Goal: Task Accomplishment & Management: Manage account settings

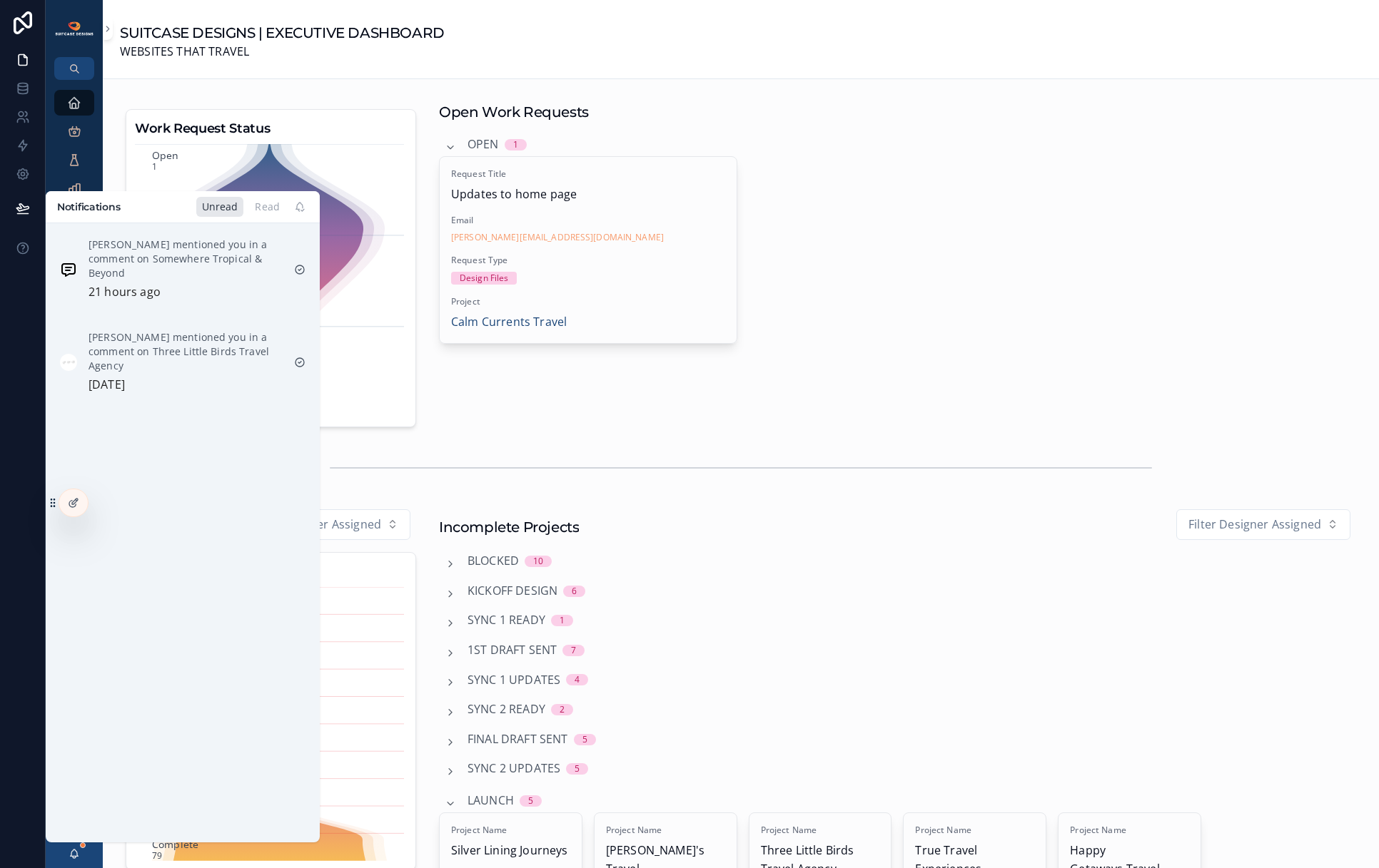
scroll to position [435, 0]
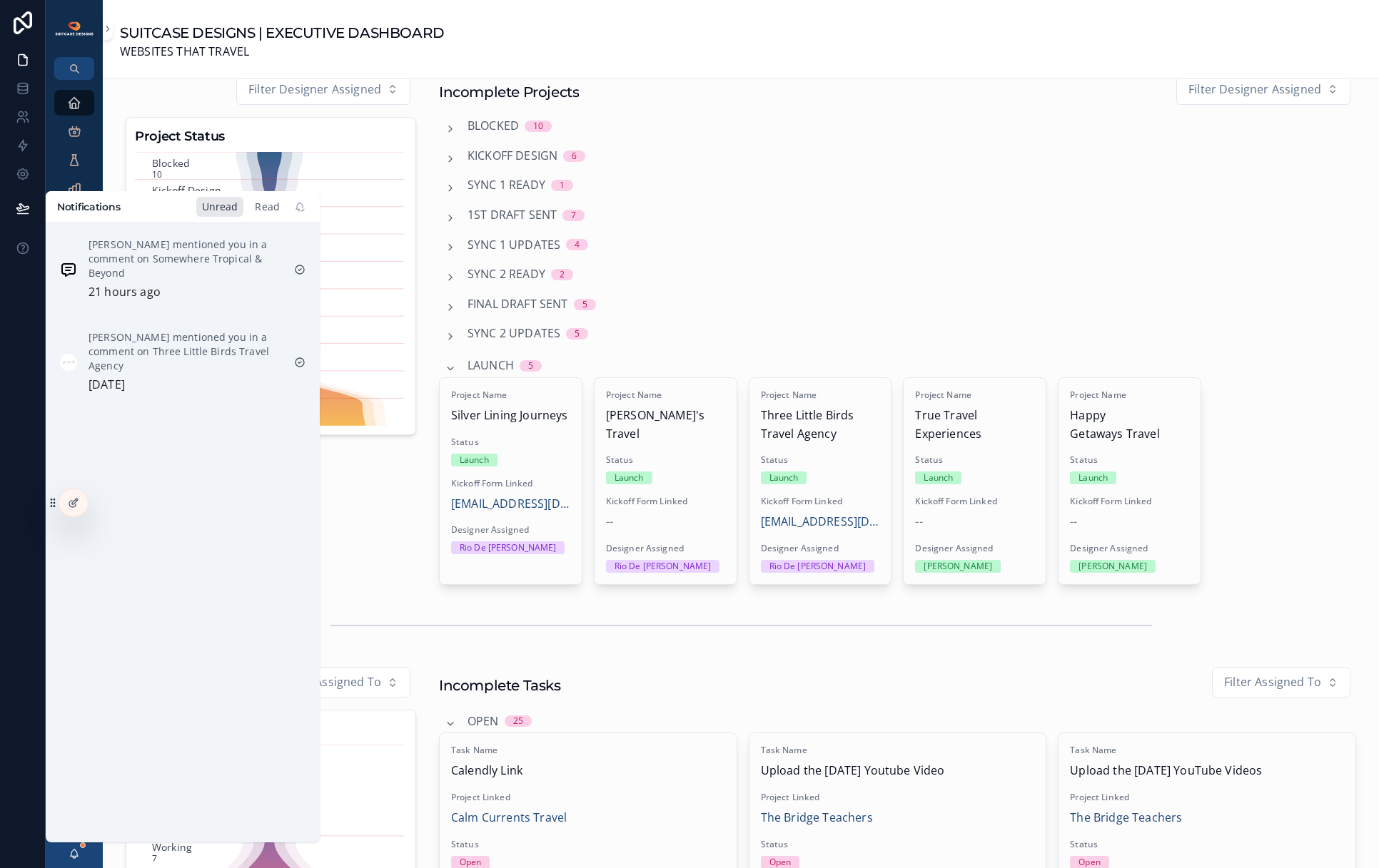
click at [262, 208] on div "Read" at bounding box center [267, 207] width 36 height 20
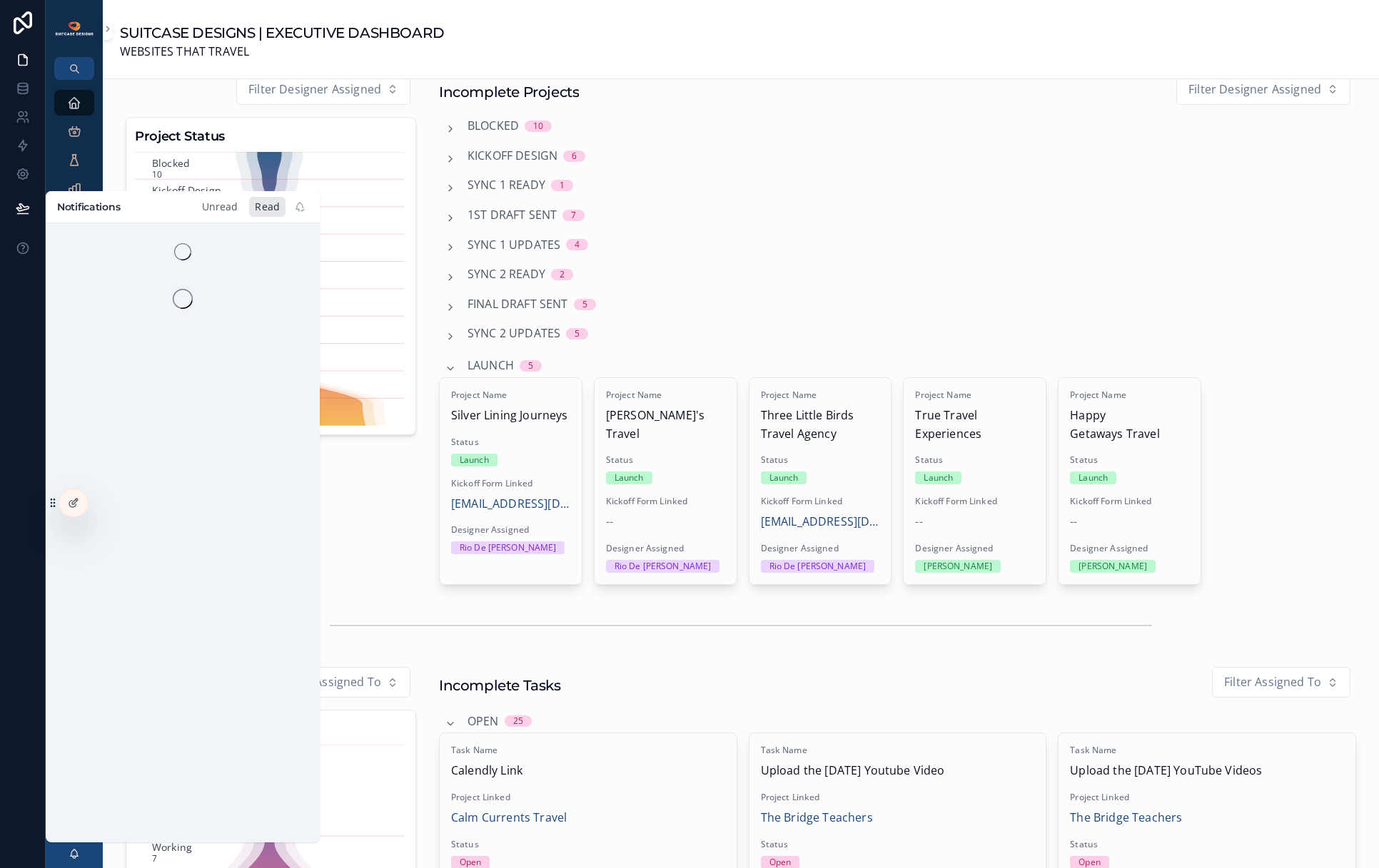
click at [215, 208] on div "Unread" at bounding box center [220, 207] width 48 height 20
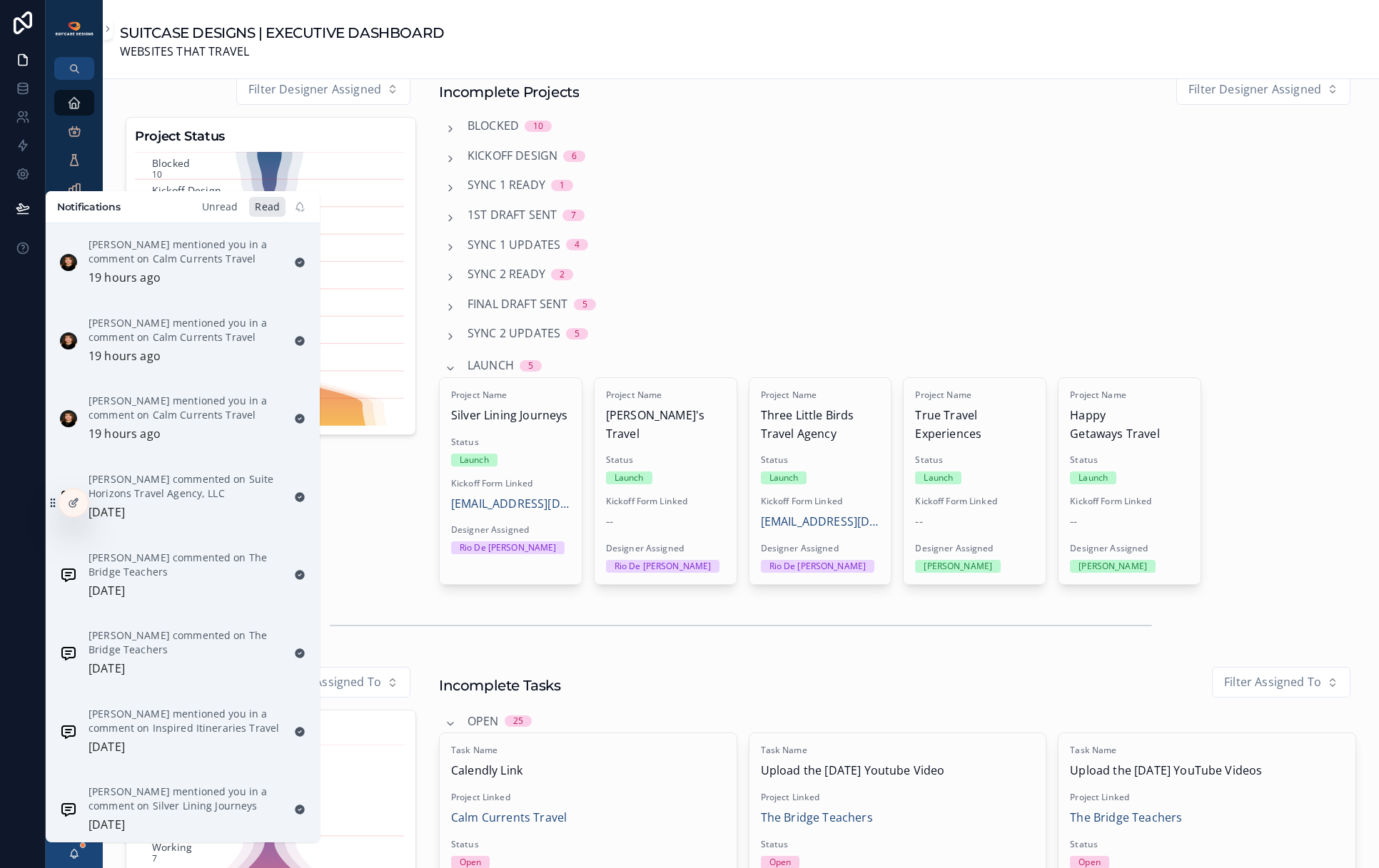
click at [221, 205] on div "Unread" at bounding box center [220, 207] width 48 height 20
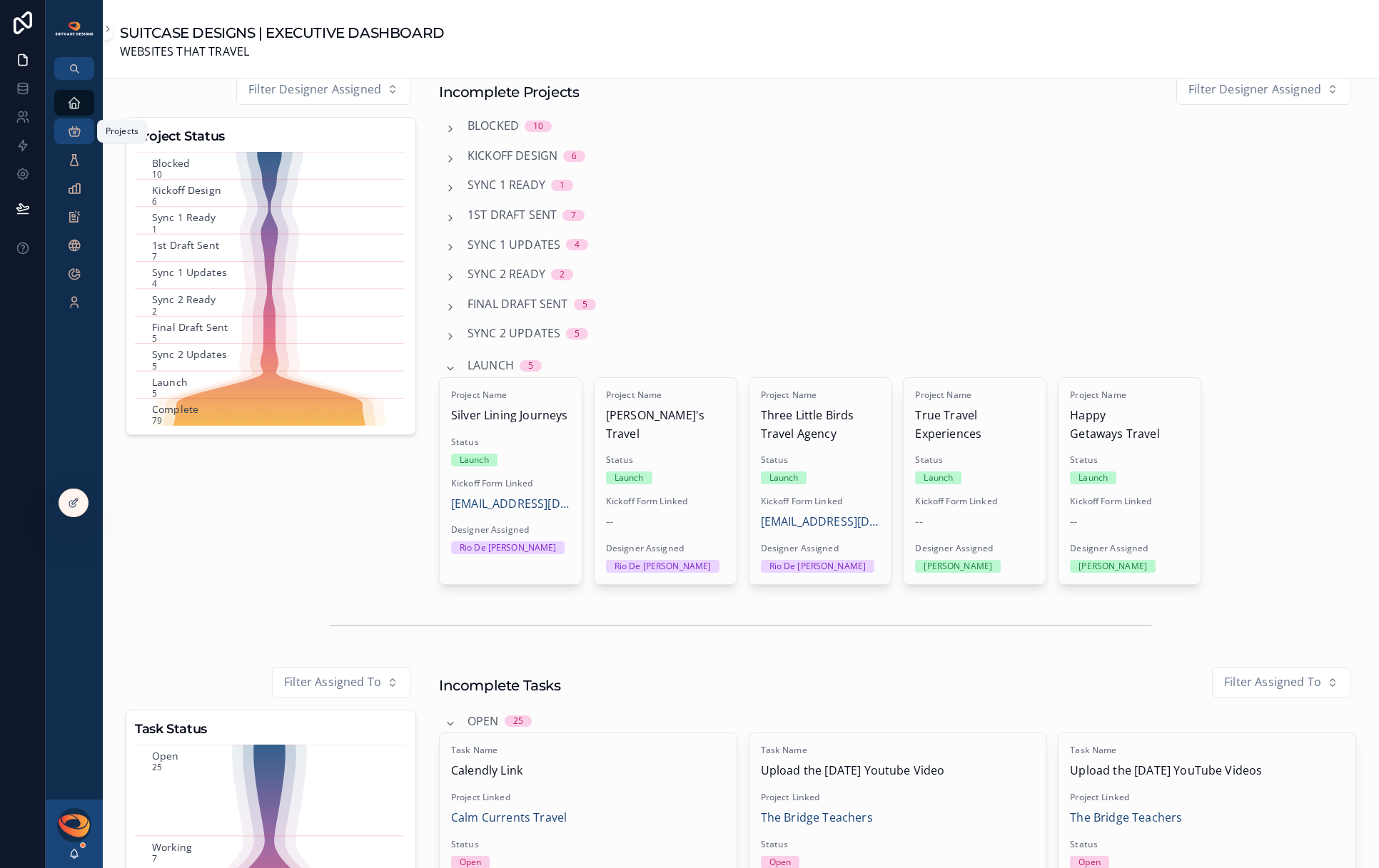
click at [70, 135] on icon "scrollable content" at bounding box center [74, 131] width 14 height 14
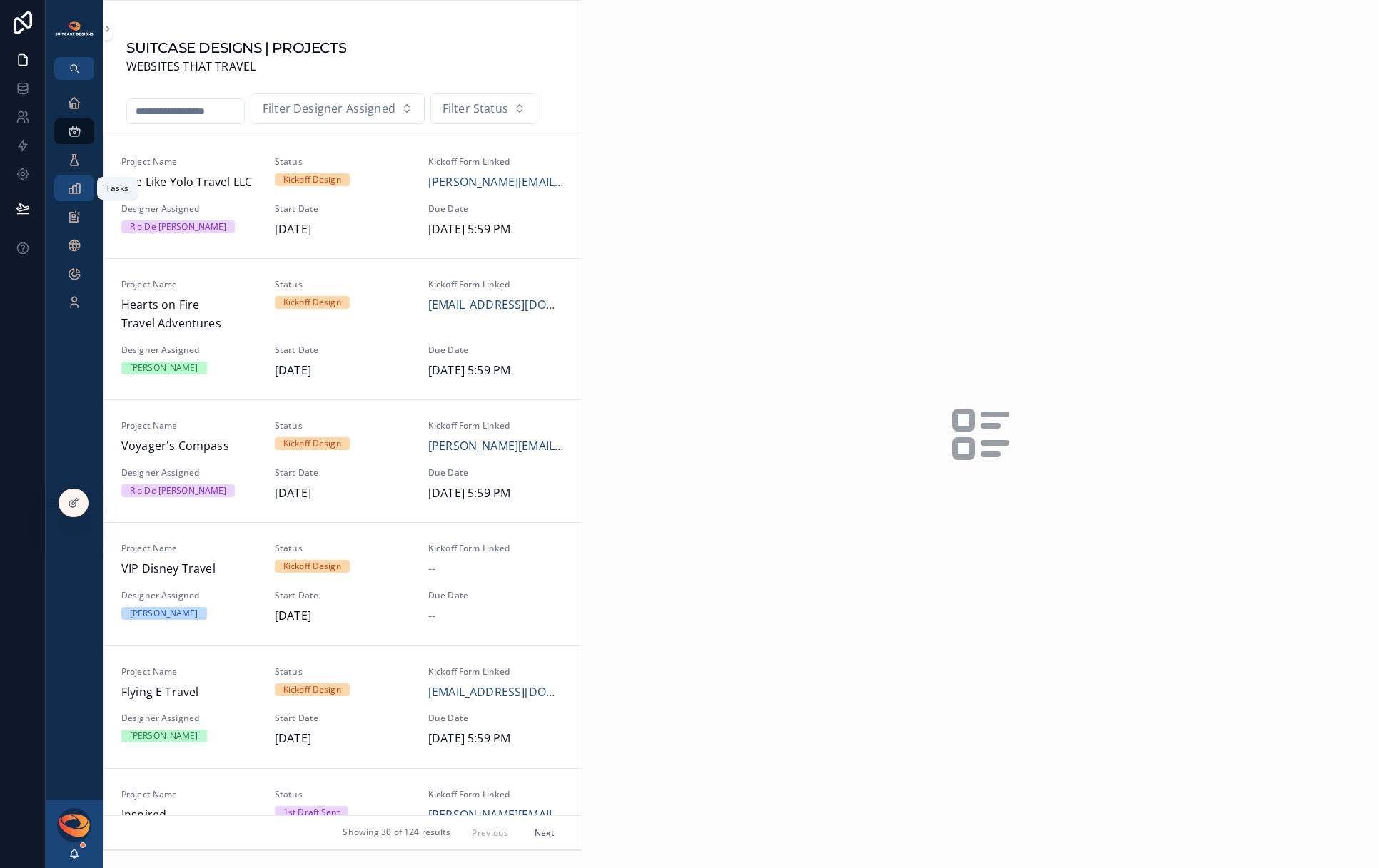
click at [73, 195] on icon "scrollable content" at bounding box center [74, 188] width 14 height 14
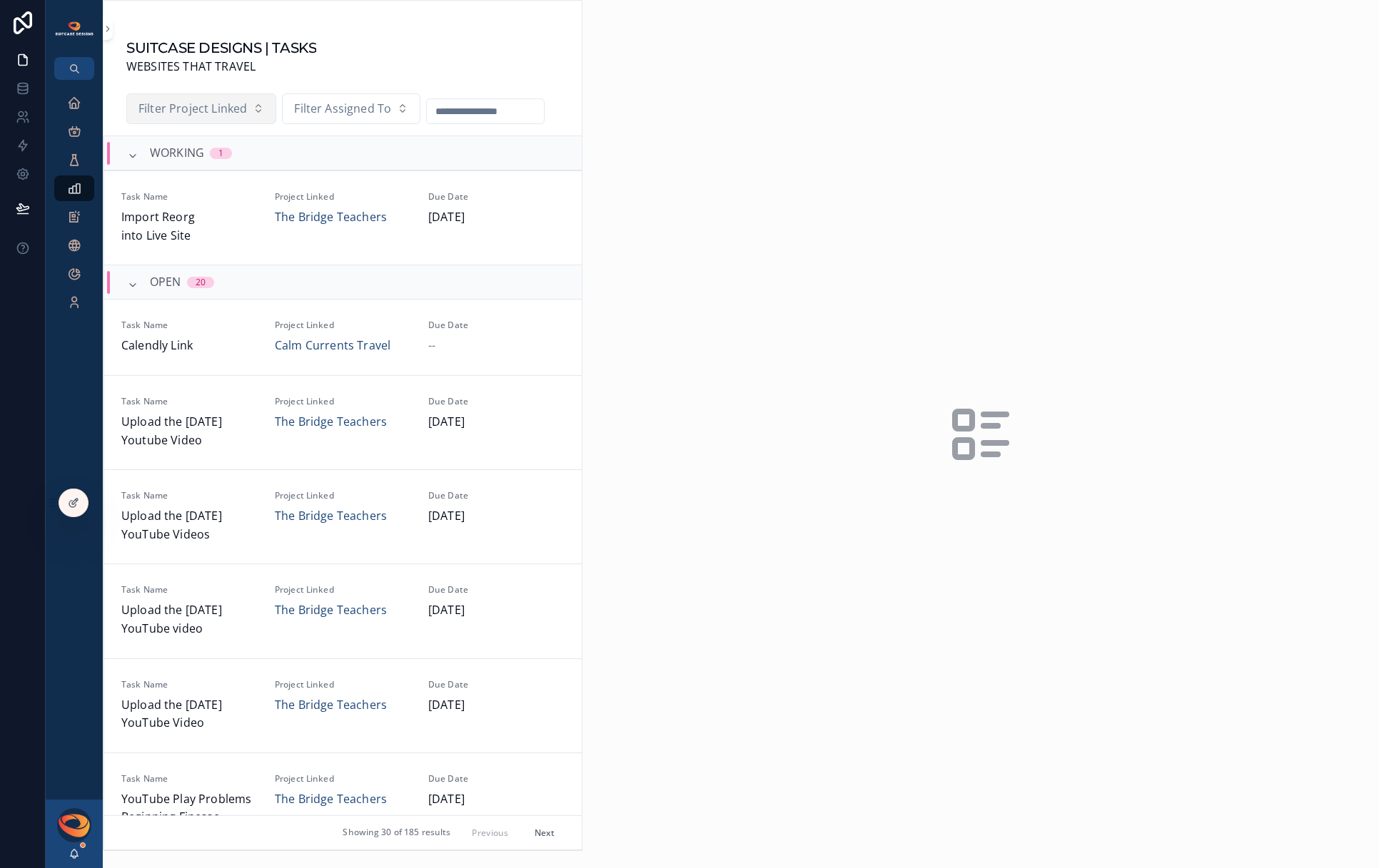
click at [179, 114] on span "Filter Project Linked" at bounding box center [192, 108] width 108 height 18
type input "******"
click at [221, 167] on span "The Bridge Teachers" at bounding box center [177, 170] width 112 height 18
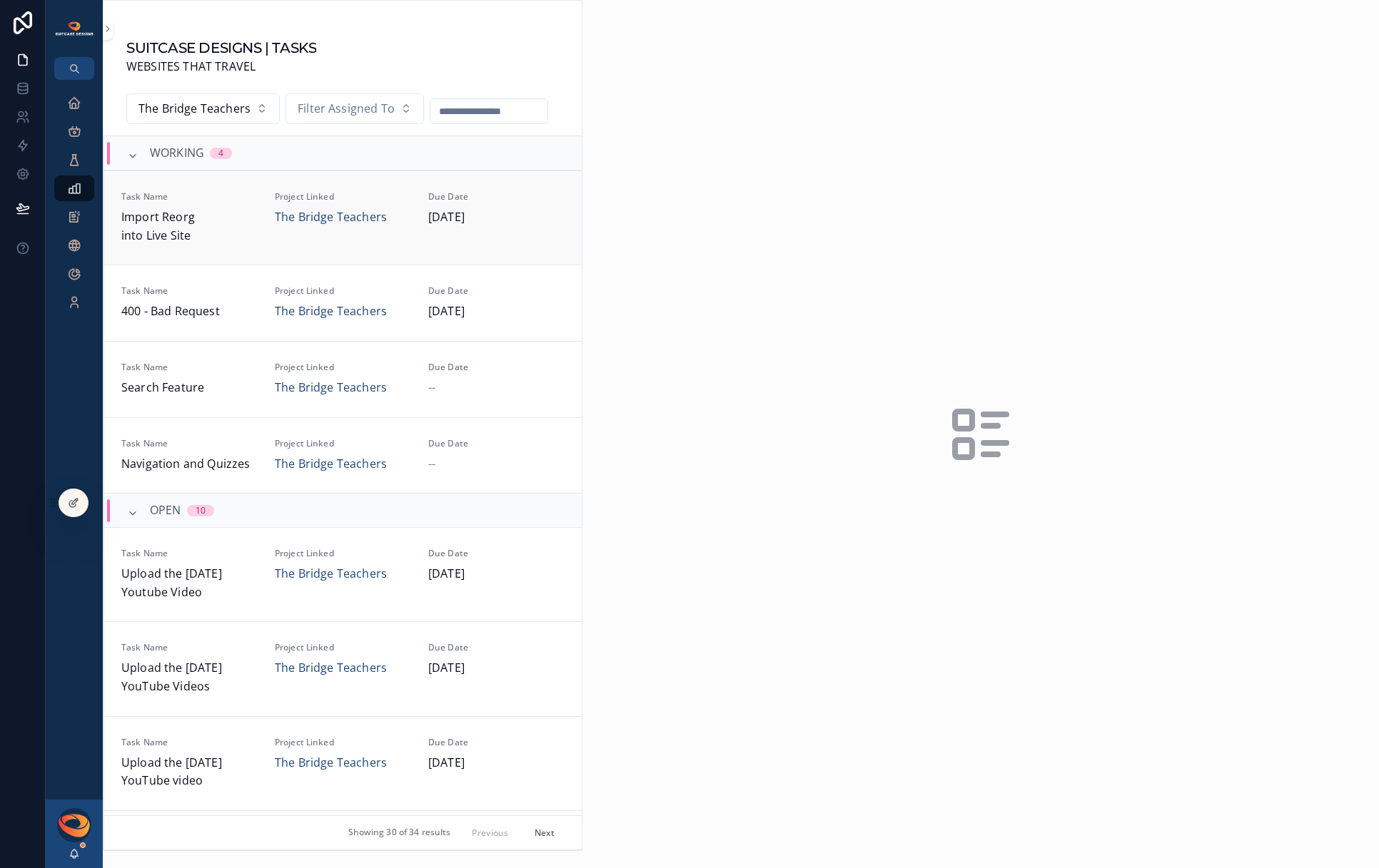
click at [213, 217] on span "Import Reorg into Live Site" at bounding box center [189, 226] width 136 height 36
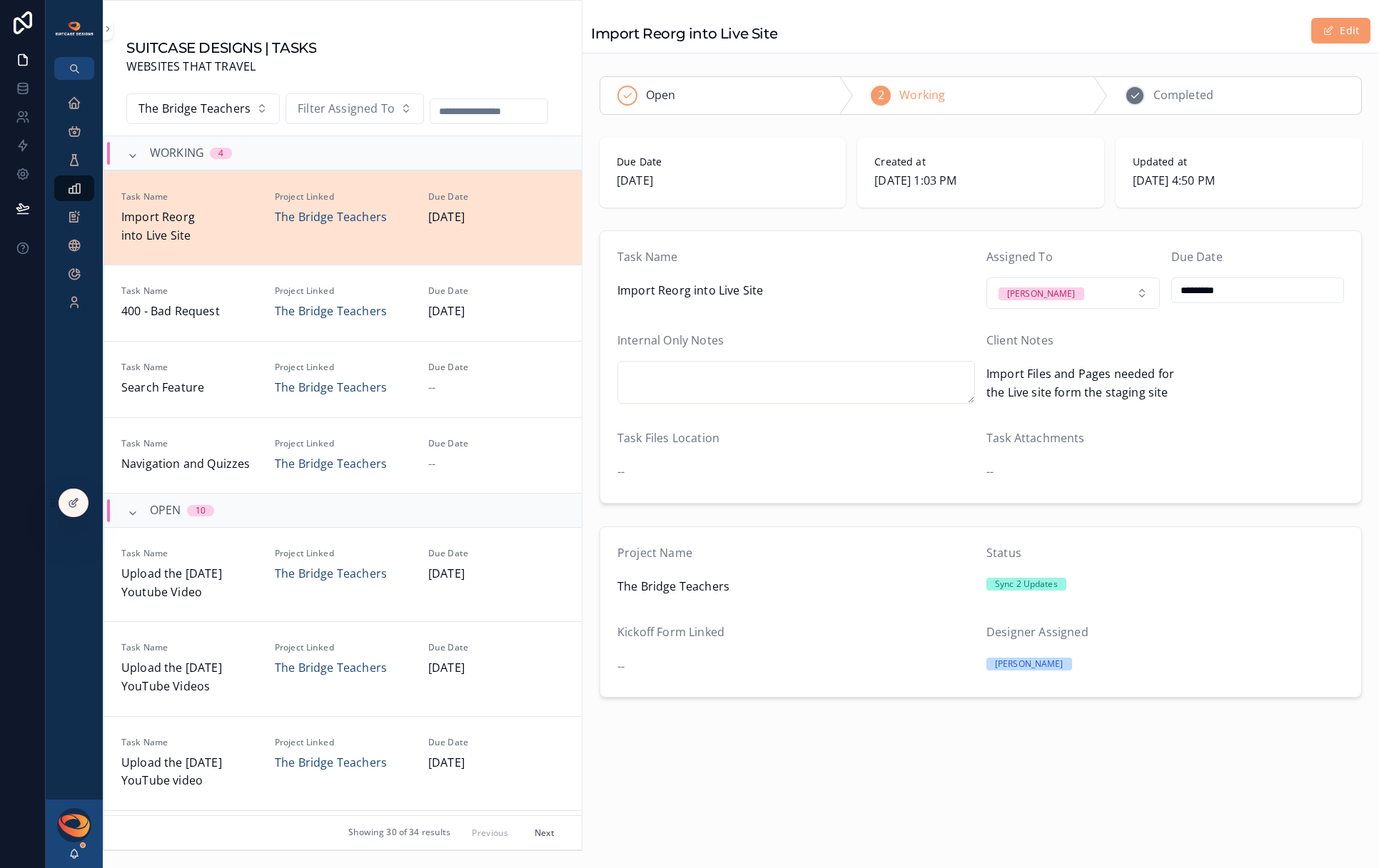
click at [1180, 103] on span "Completed" at bounding box center [1184, 95] width 60 height 18
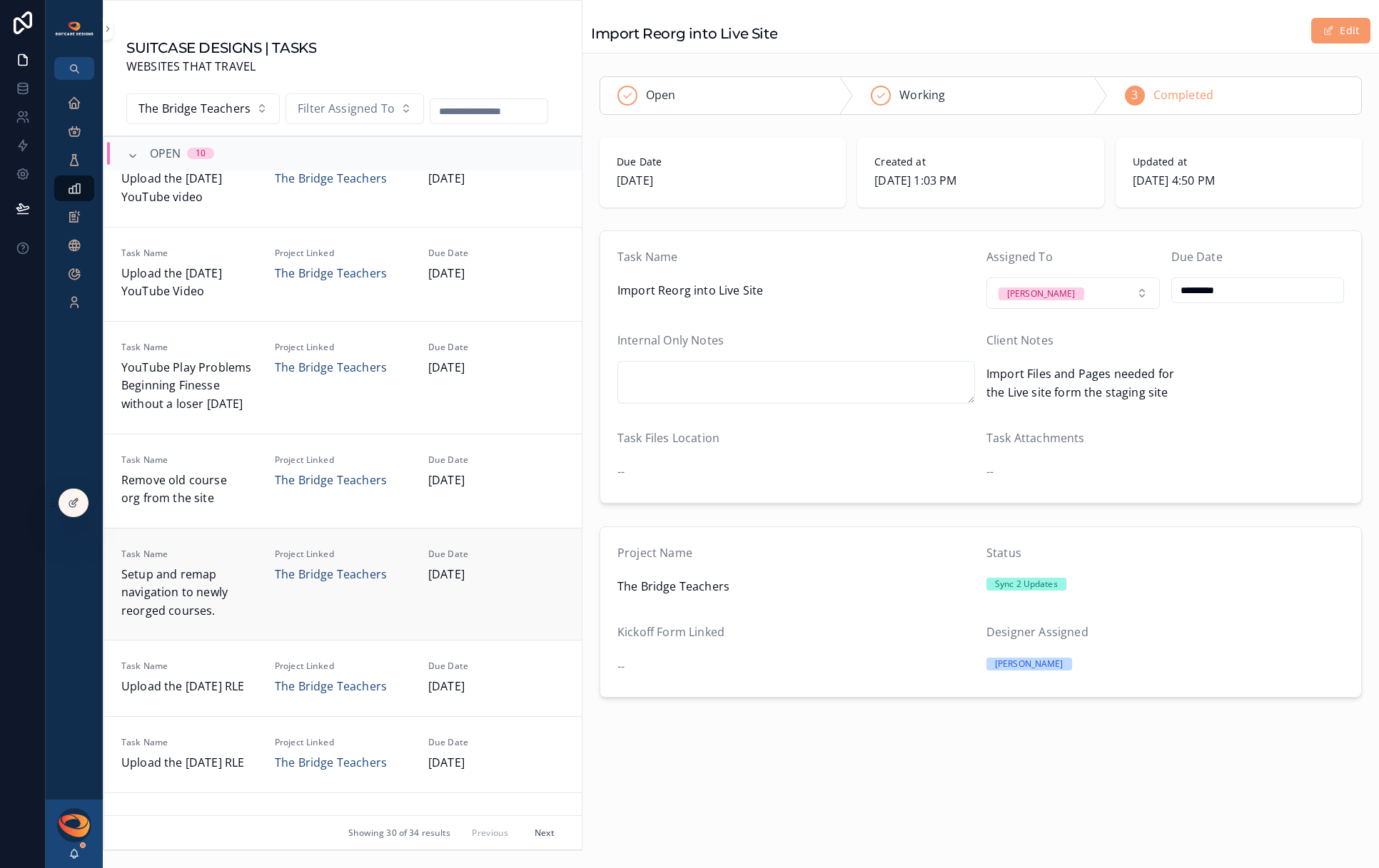
scroll to position [497, 0]
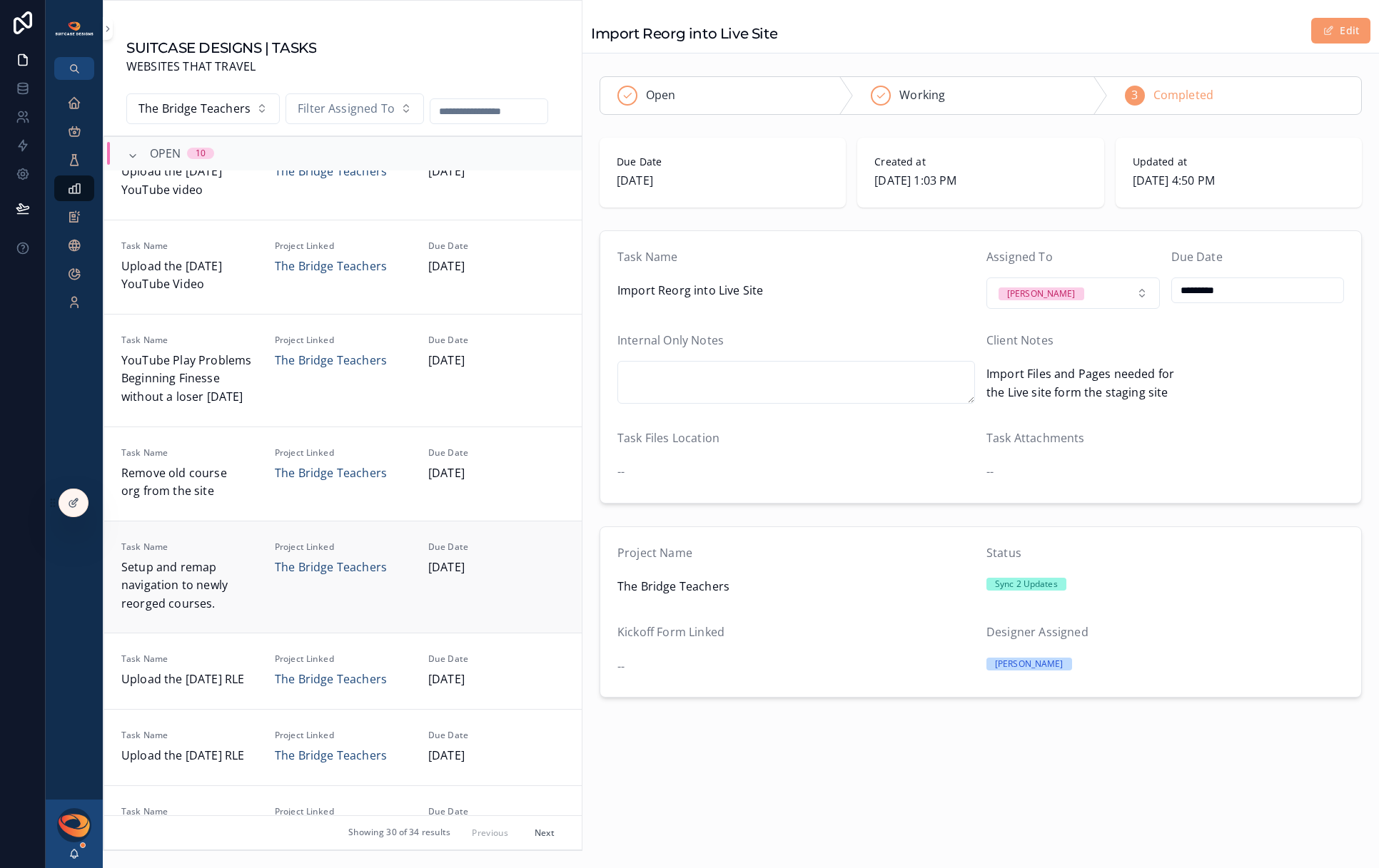
click at [228, 577] on span "Setup and remap navigation to newly reorged courses." at bounding box center [189, 586] width 136 height 55
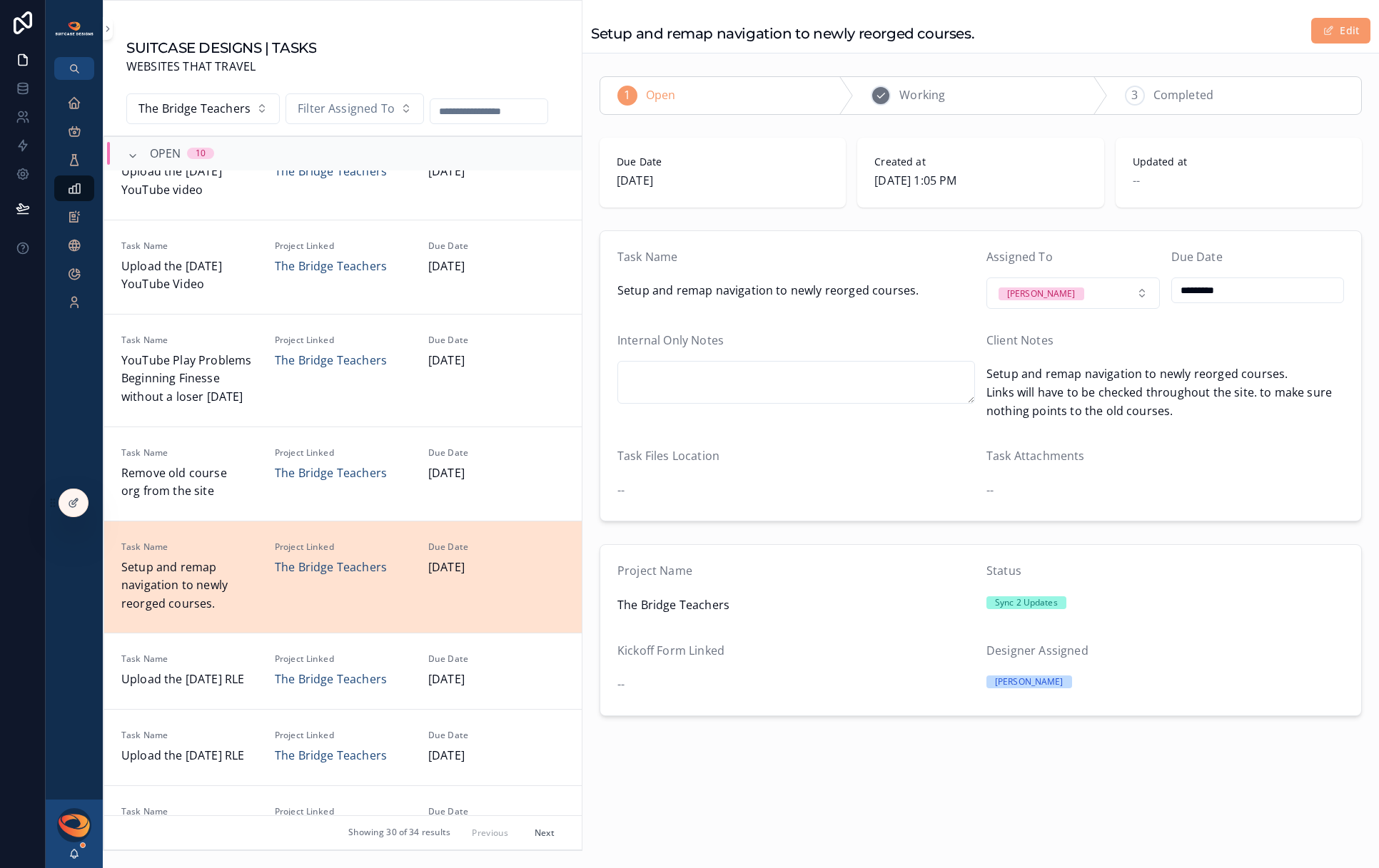
click at [962, 99] on div "2 Working" at bounding box center [980, 96] width 254 height 37
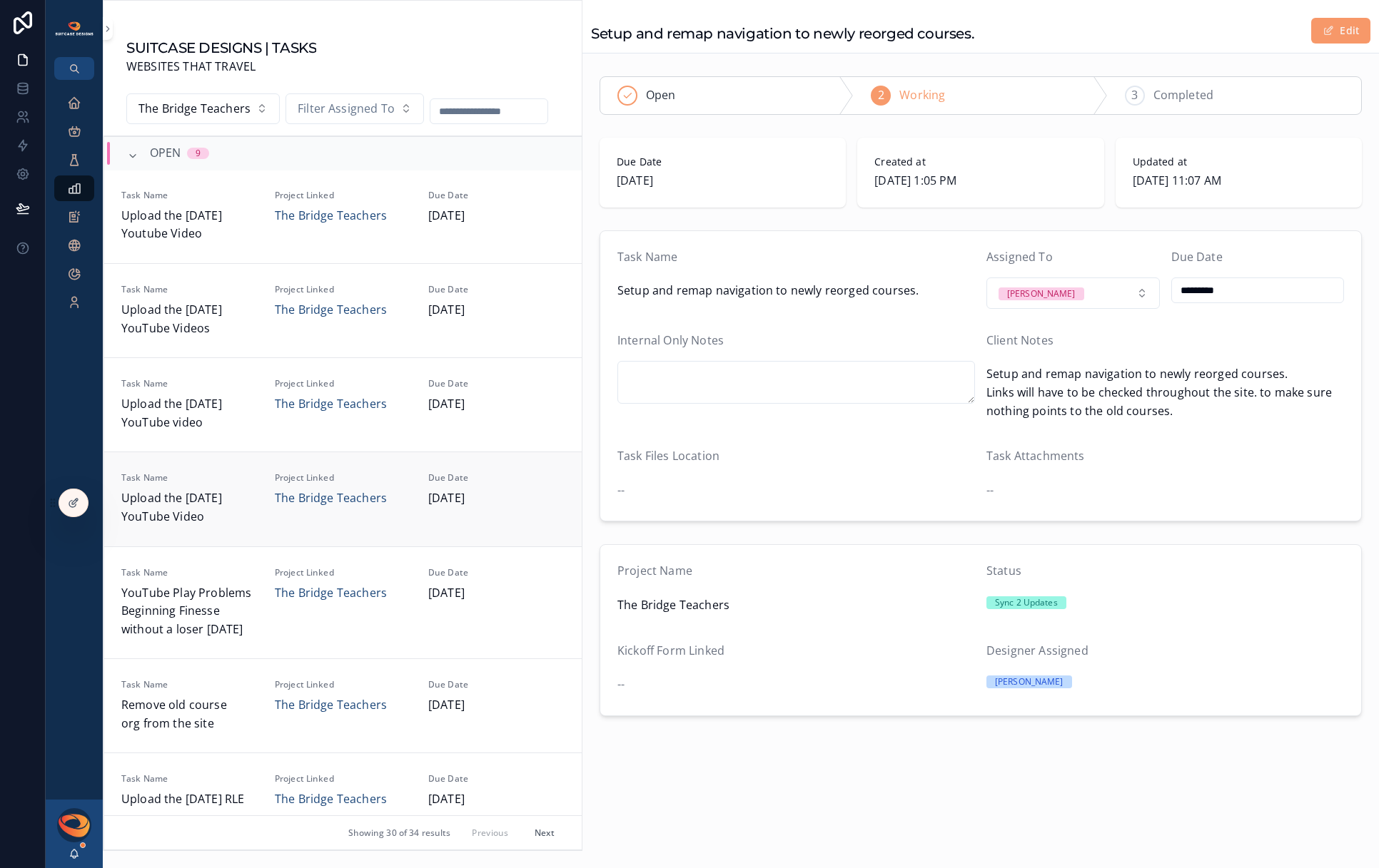
scroll to position [378, 0]
click at [232, 508] on span "Upload the [DATE] YouTube Video" at bounding box center [189, 506] width 136 height 36
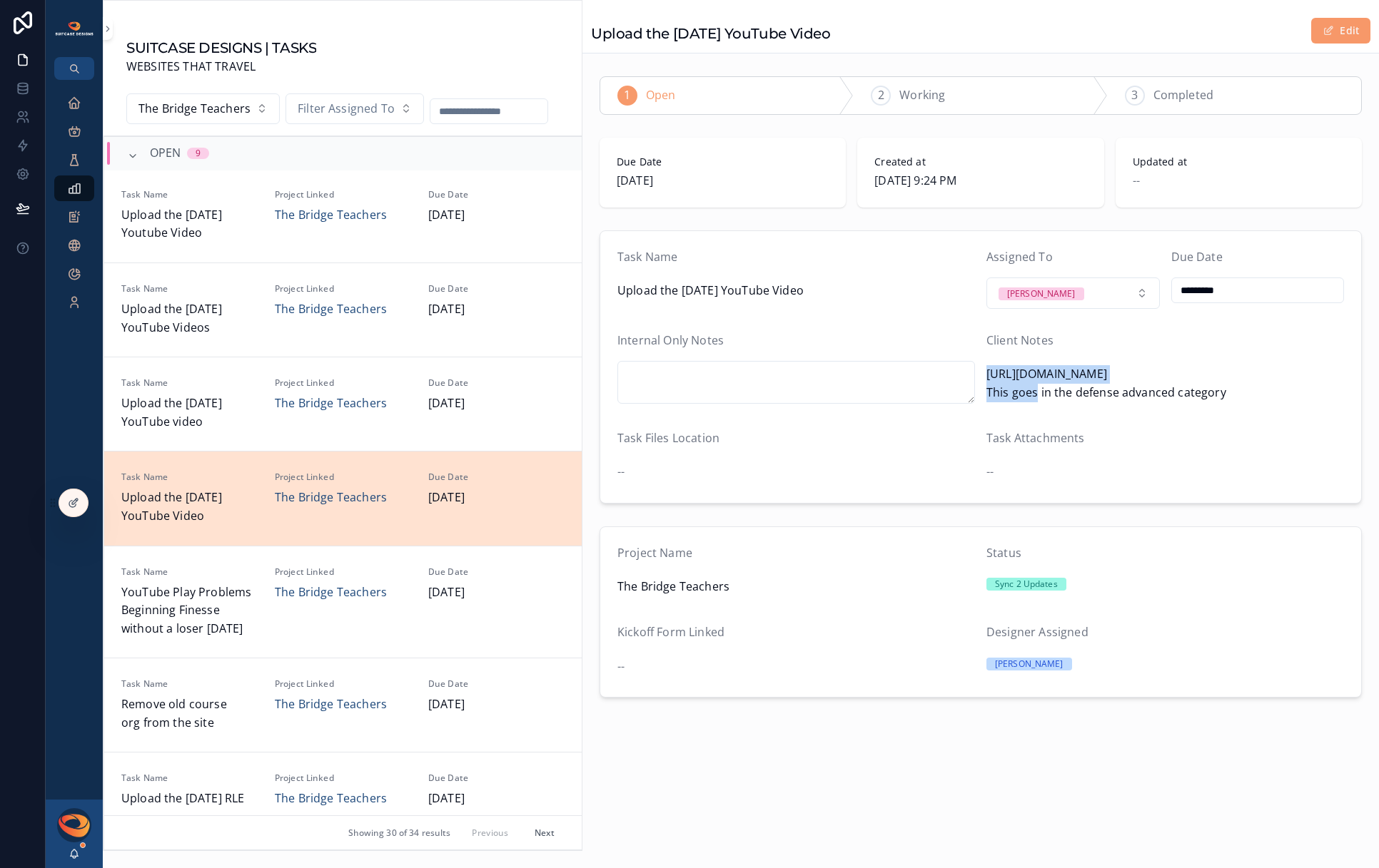
drag, startPoint x: 1169, startPoint y: 379, endPoint x: 988, endPoint y: 375, distance: 181.0
click at [988, 375] on span "[URL][DOMAIN_NAME] This goes in the defense advanced category" at bounding box center [1165, 383] width 358 height 36
copy span "[URL][DOMAIN_NAME]"
click at [946, 99] on div "2 Working" at bounding box center [980, 96] width 254 height 37
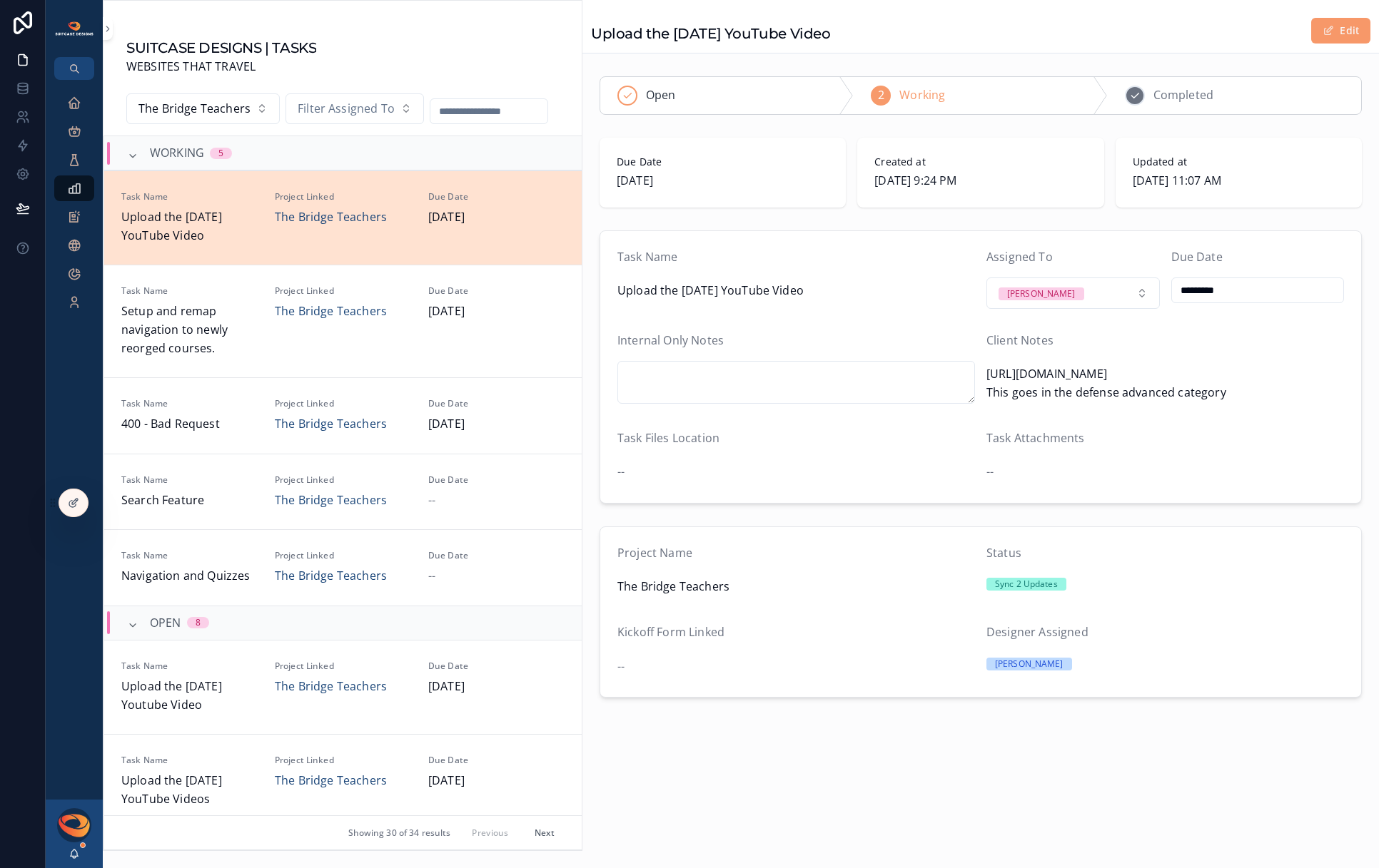
click at [1153, 96] on div "3 Completed" at bounding box center [1235, 96] width 254 height 37
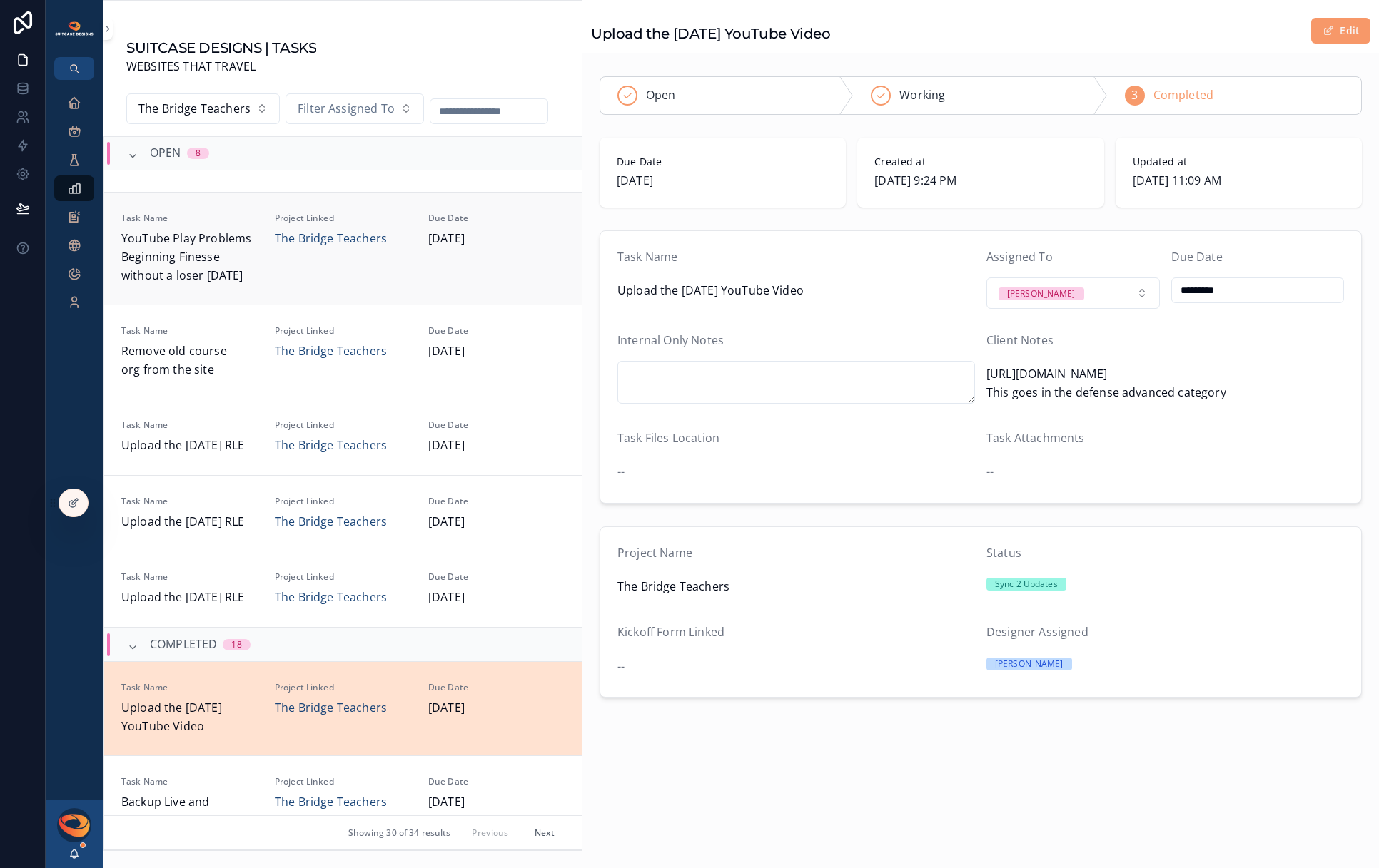
scroll to position [529, 0]
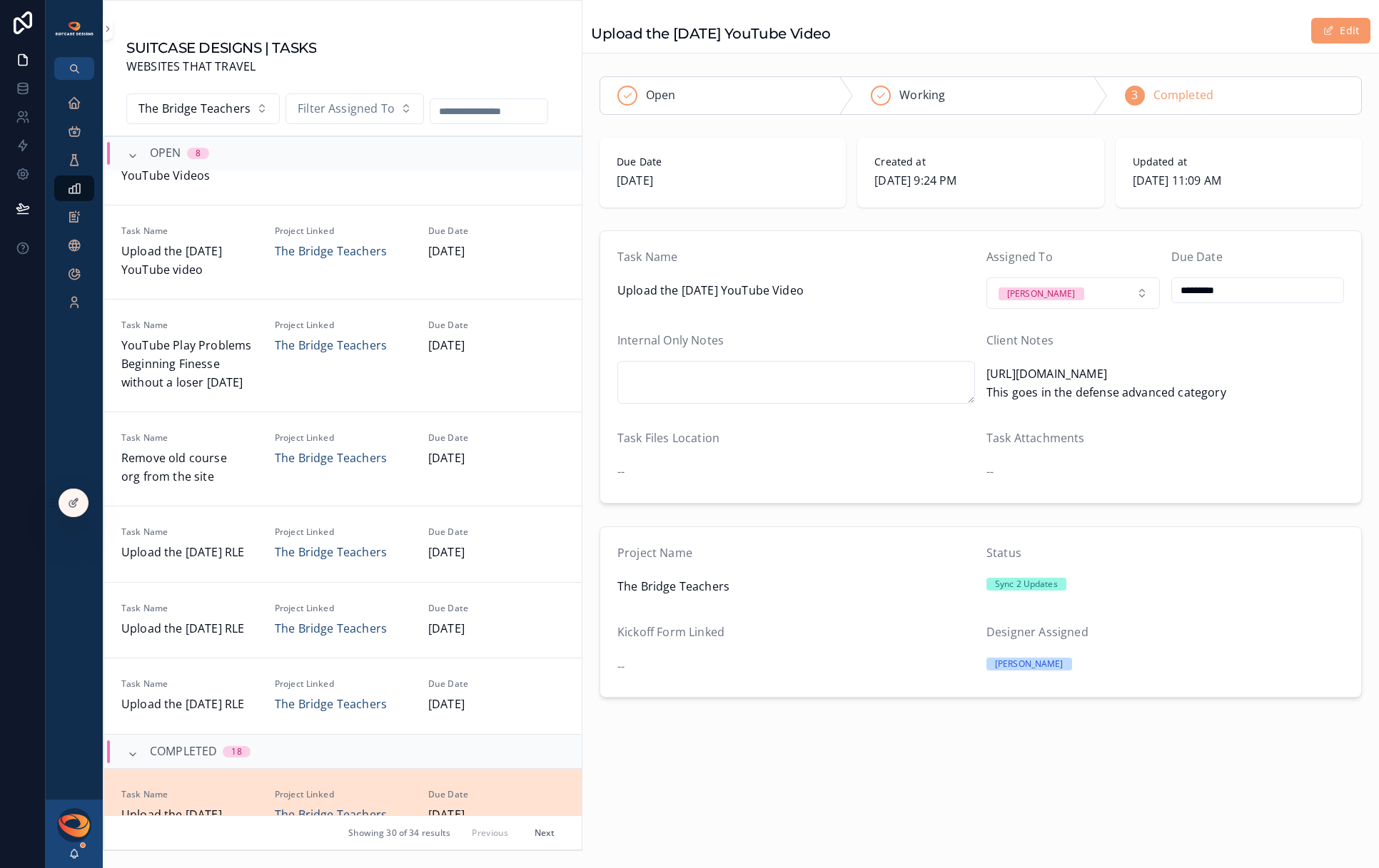
click at [476, 114] on input "scrollable content" at bounding box center [489, 111] width 117 height 20
click at [485, 436] on html "Executive Dashboard Projects Open Work Requests Tasks Project Meeting Notes Upd…" at bounding box center [690, 434] width 1379 height 868
type input "**********"
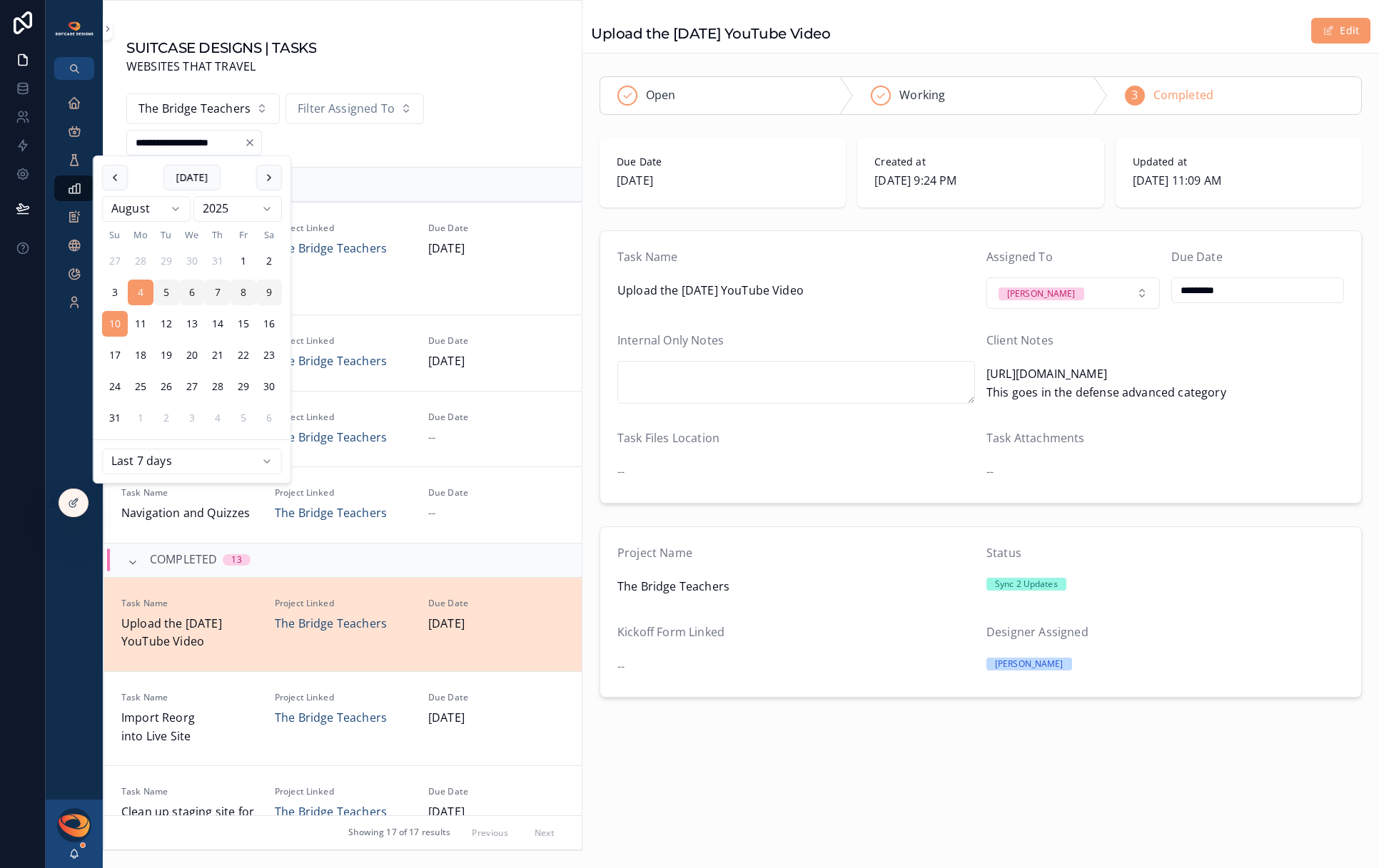
click at [480, 49] on div "SUITCASE DESIGNS | TASKS WEBSITES THAT TRAVEL" at bounding box center [342, 54] width 432 height 44
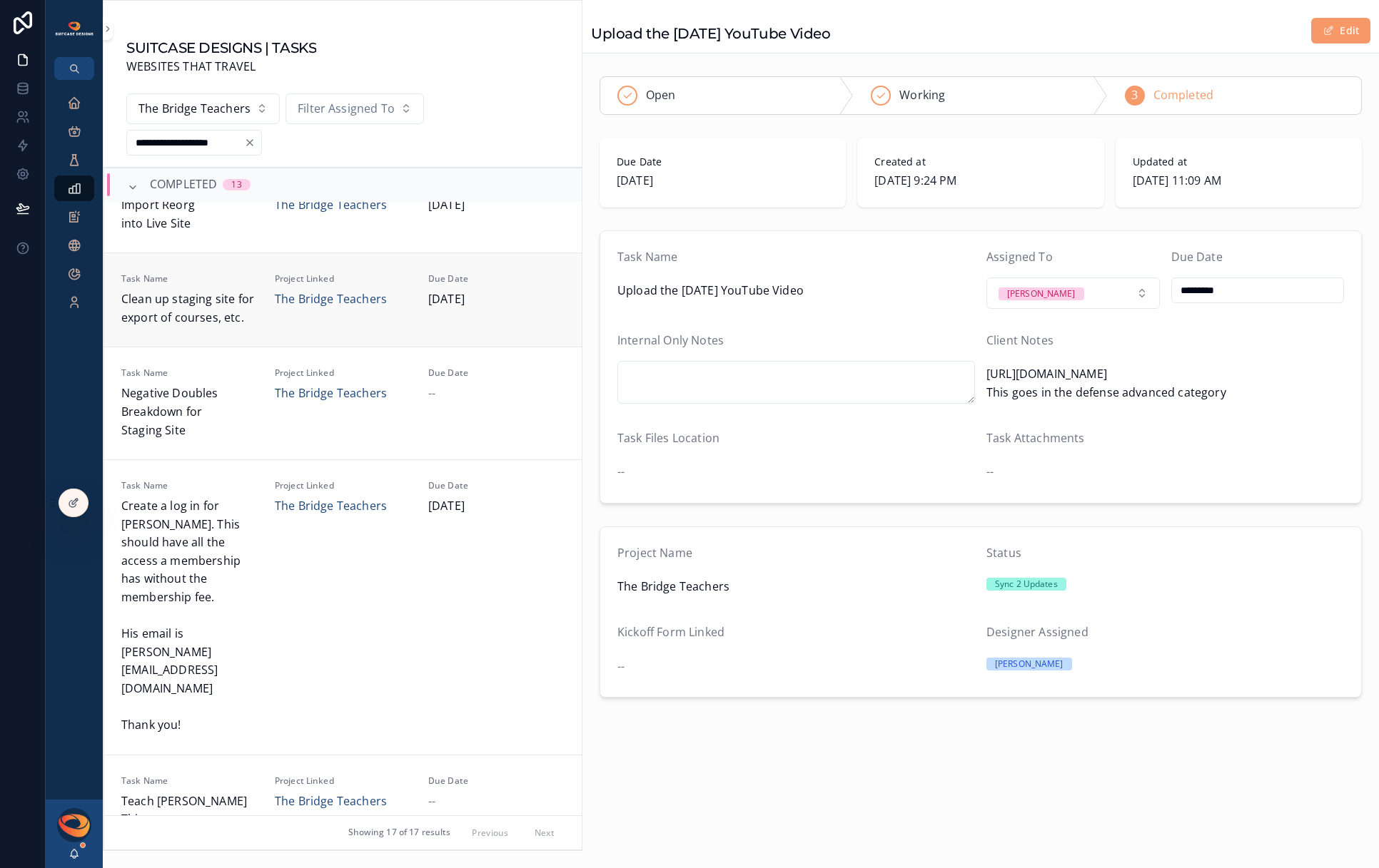
scroll to position [248, 0]
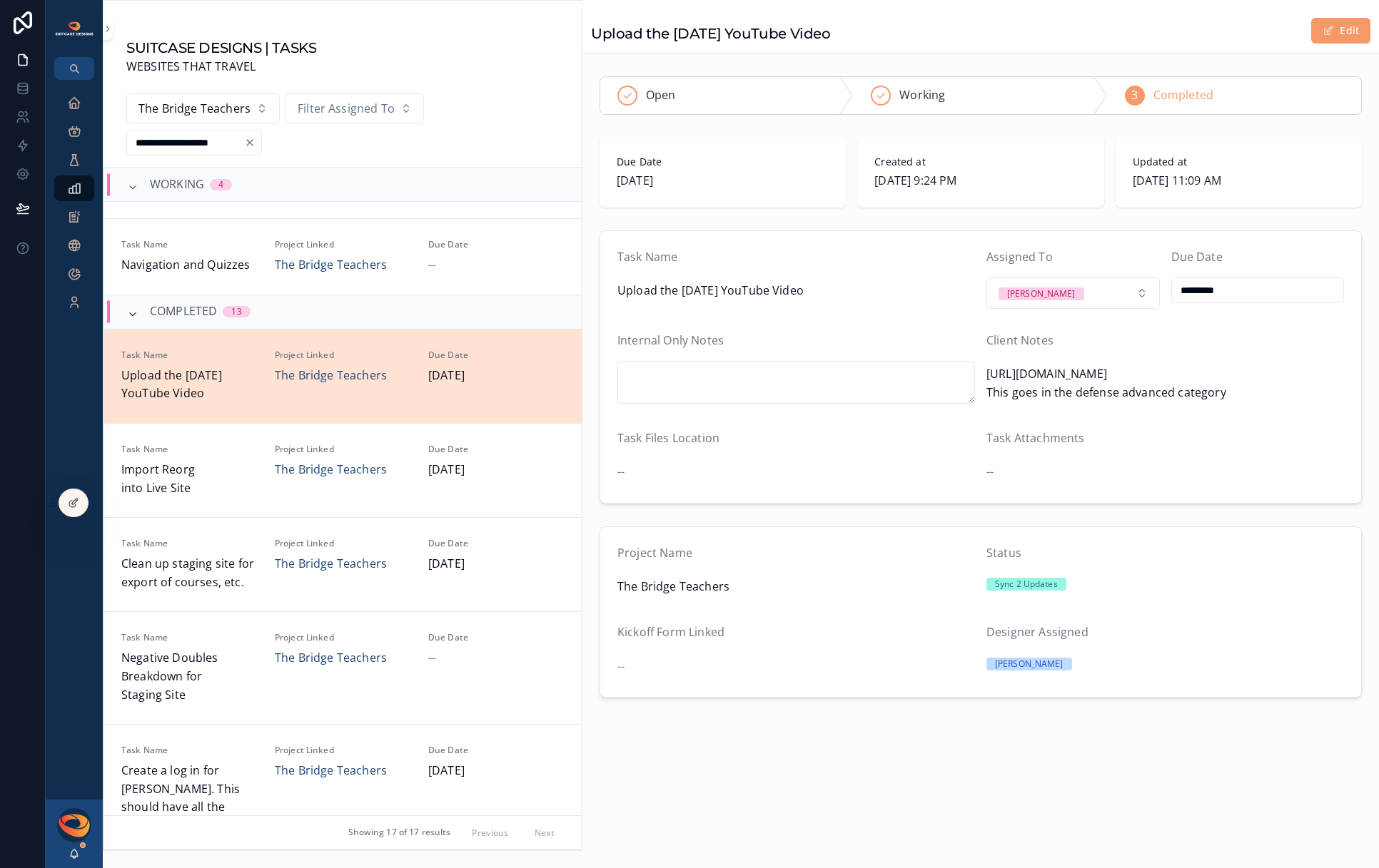
click at [135, 313] on icon "scrollable content" at bounding box center [132, 314] width 11 height 11
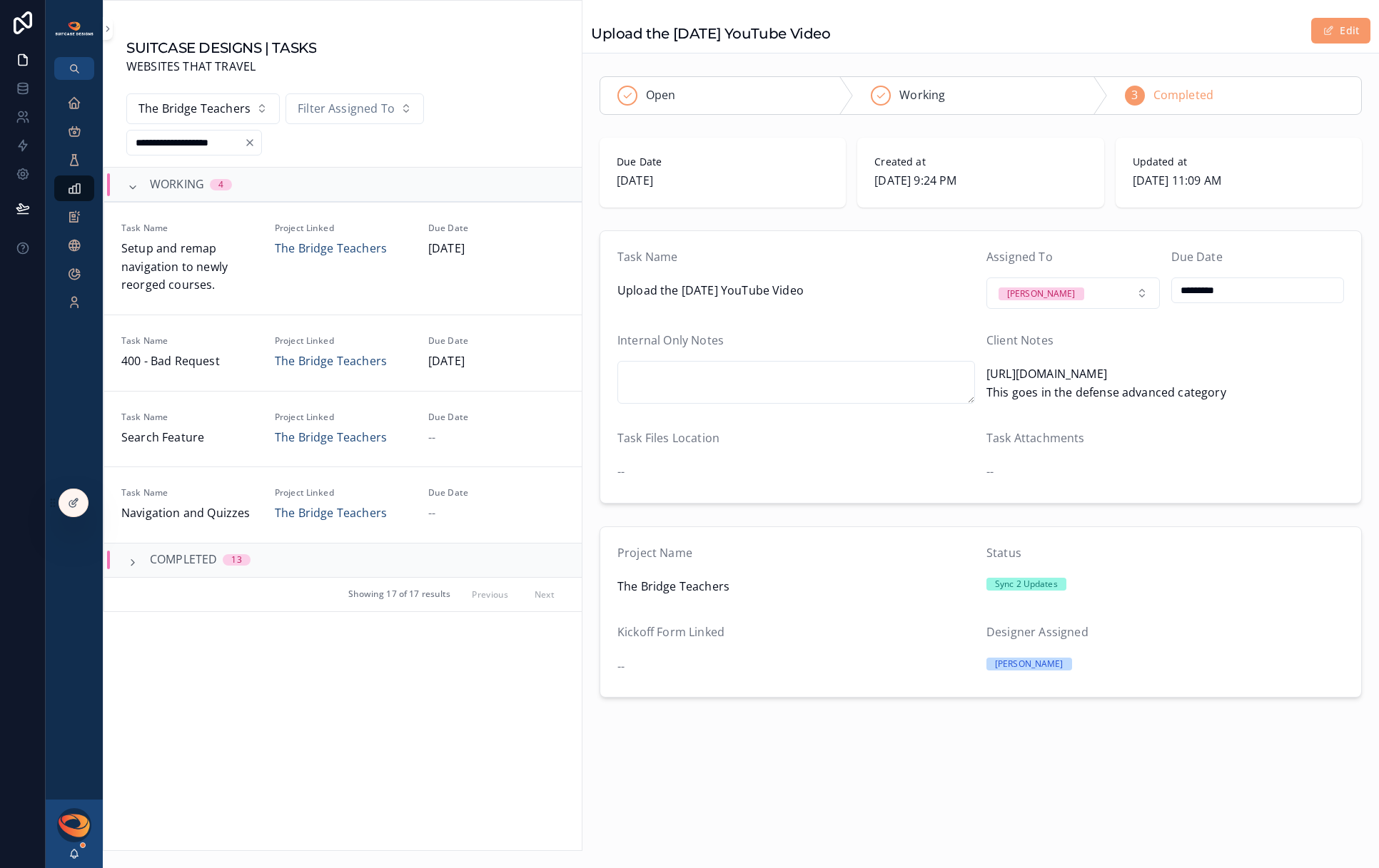
scroll to position [0, 0]
click at [461, 138] on div "**********" at bounding box center [343, 128] width 478 height 80
click at [134, 189] on icon "scrollable content" at bounding box center [132, 188] width 11 height 11
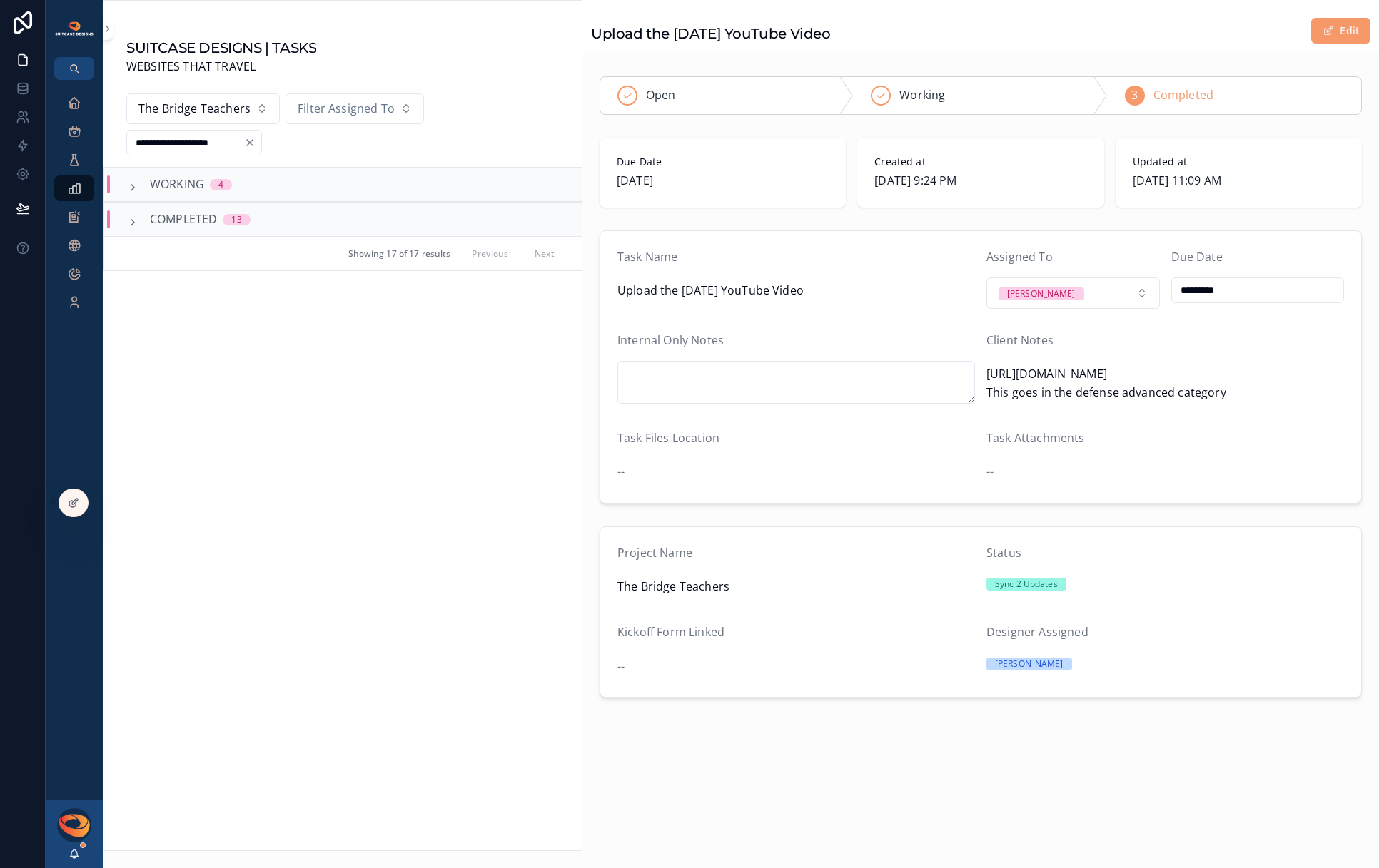
click at [134, 189] on icon "scrollable content" at bounding box center [132, 188] width 11 height 11
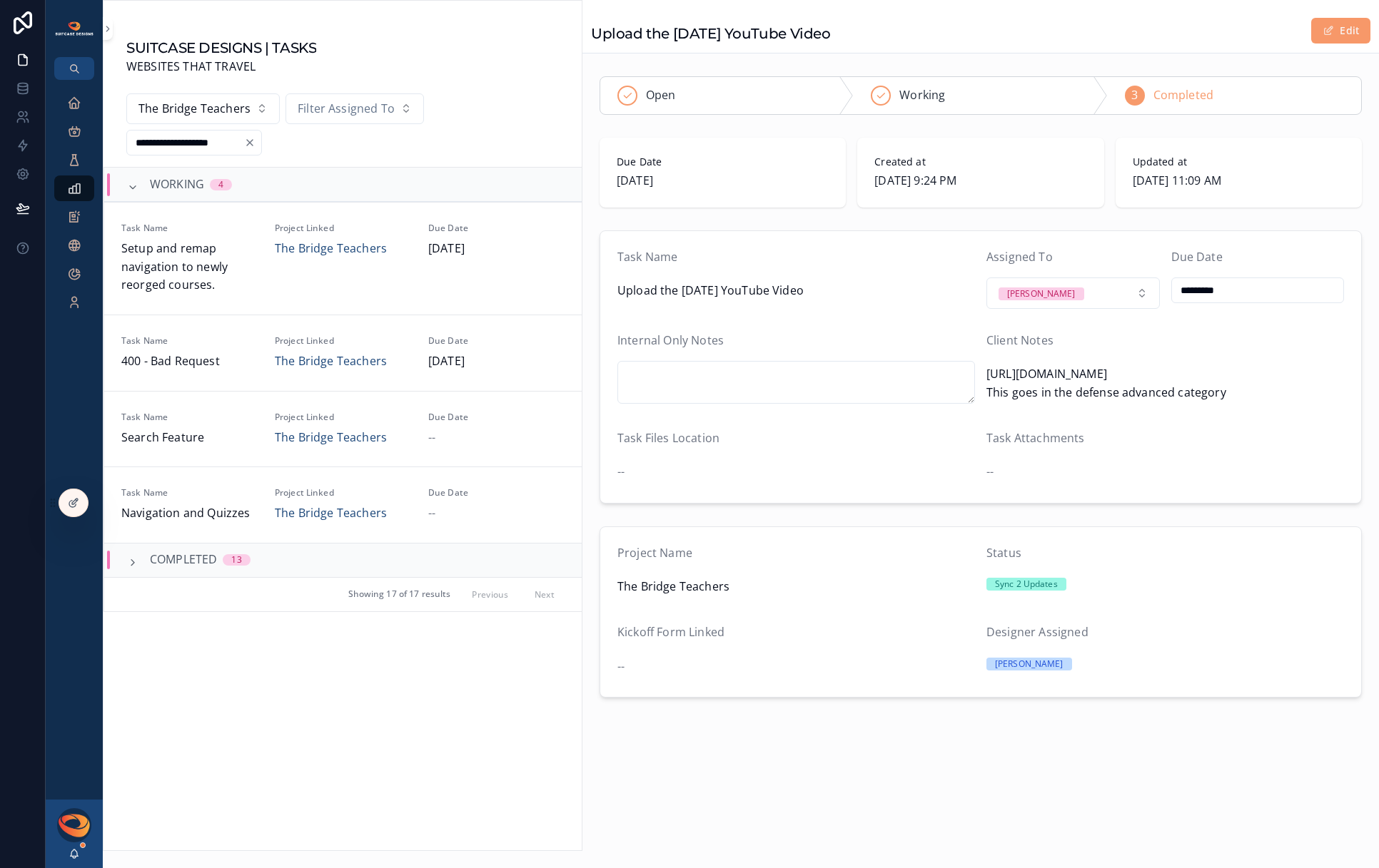
click at [255, 144] on icon "Clear" at bounding box center [249, 143] width 11 height 11
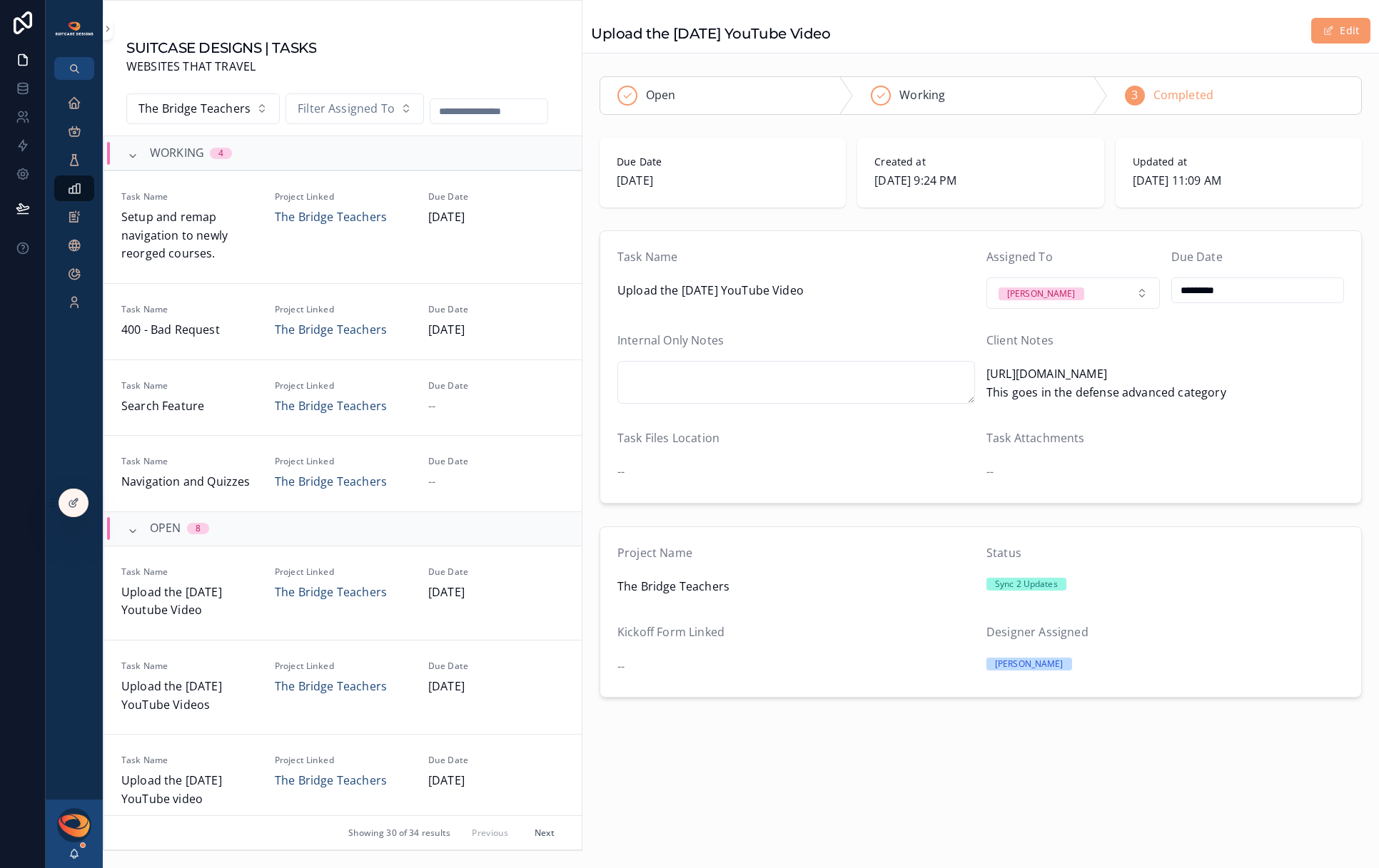
click at [492, 114] on input "scrollable content" at bounding box center [489, 111] width 117 height 20
click at [468, 435] on html "Executive Dashboard Projects Open Work Requests Tasks Project Meeting Notes Upd…" at bounding box center [690, 434] width 1379 height 868
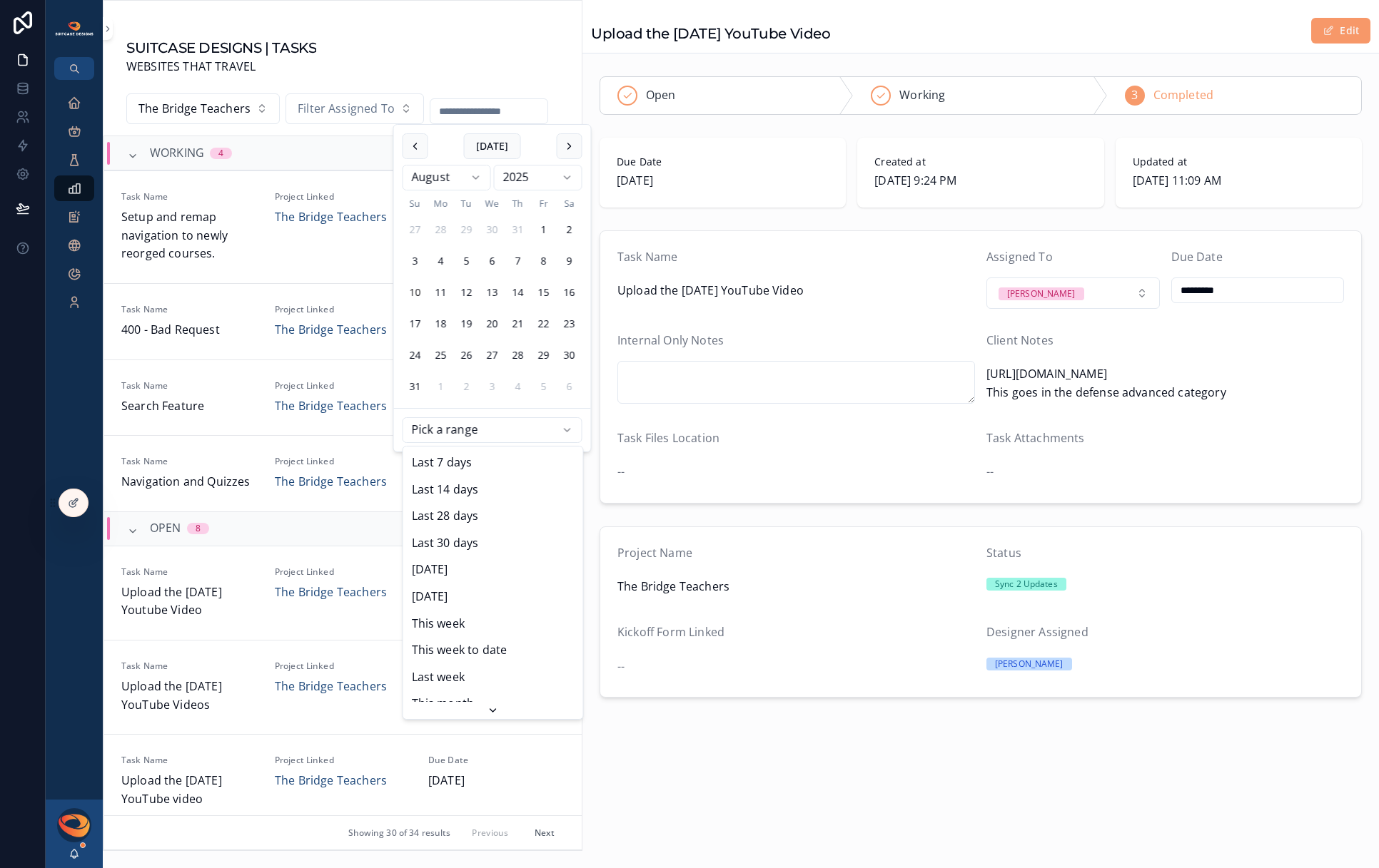
type input "**********"
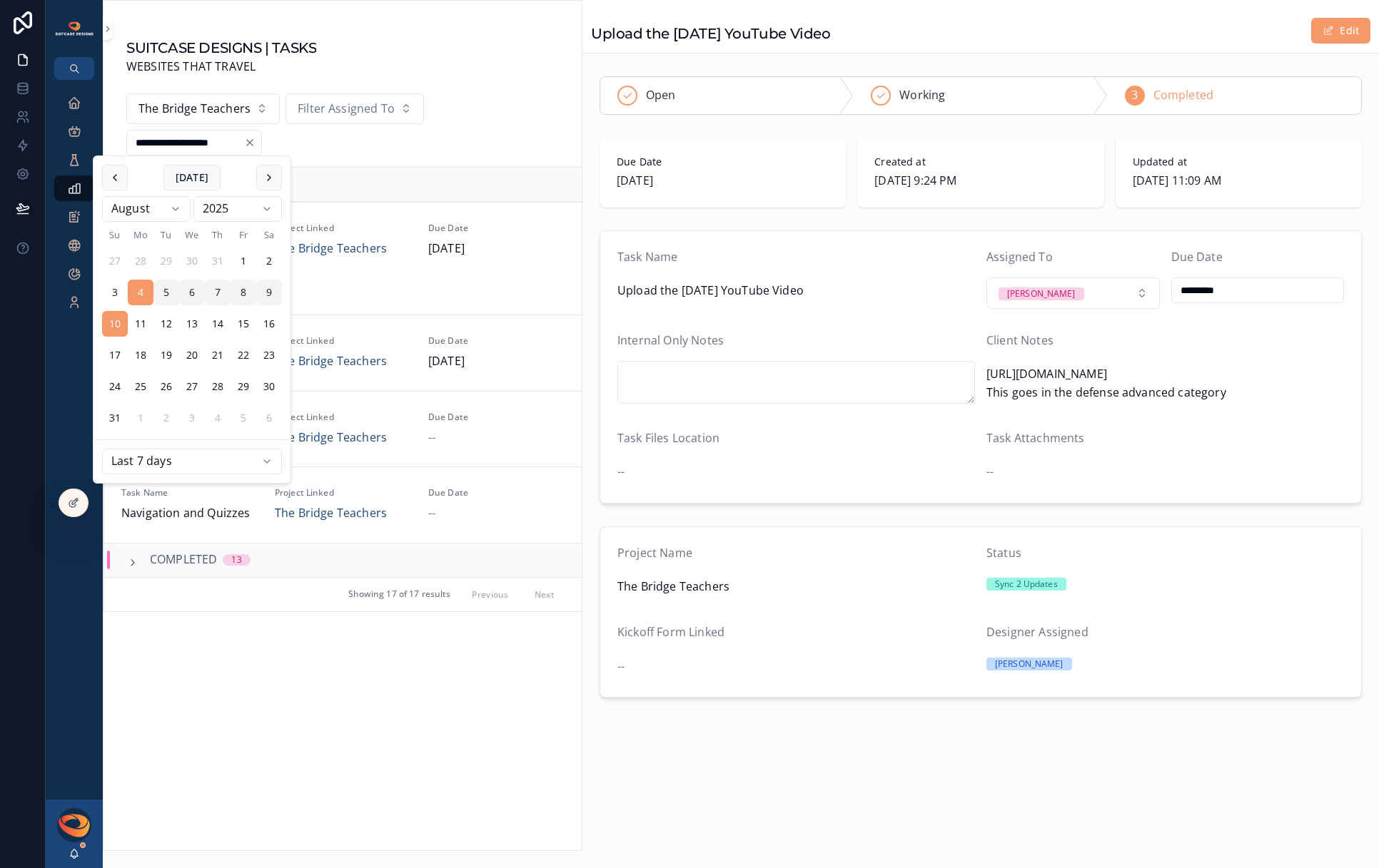
click at [253, 145] on icon "Clear" at bounding box center [249, 143] width 5 height 5
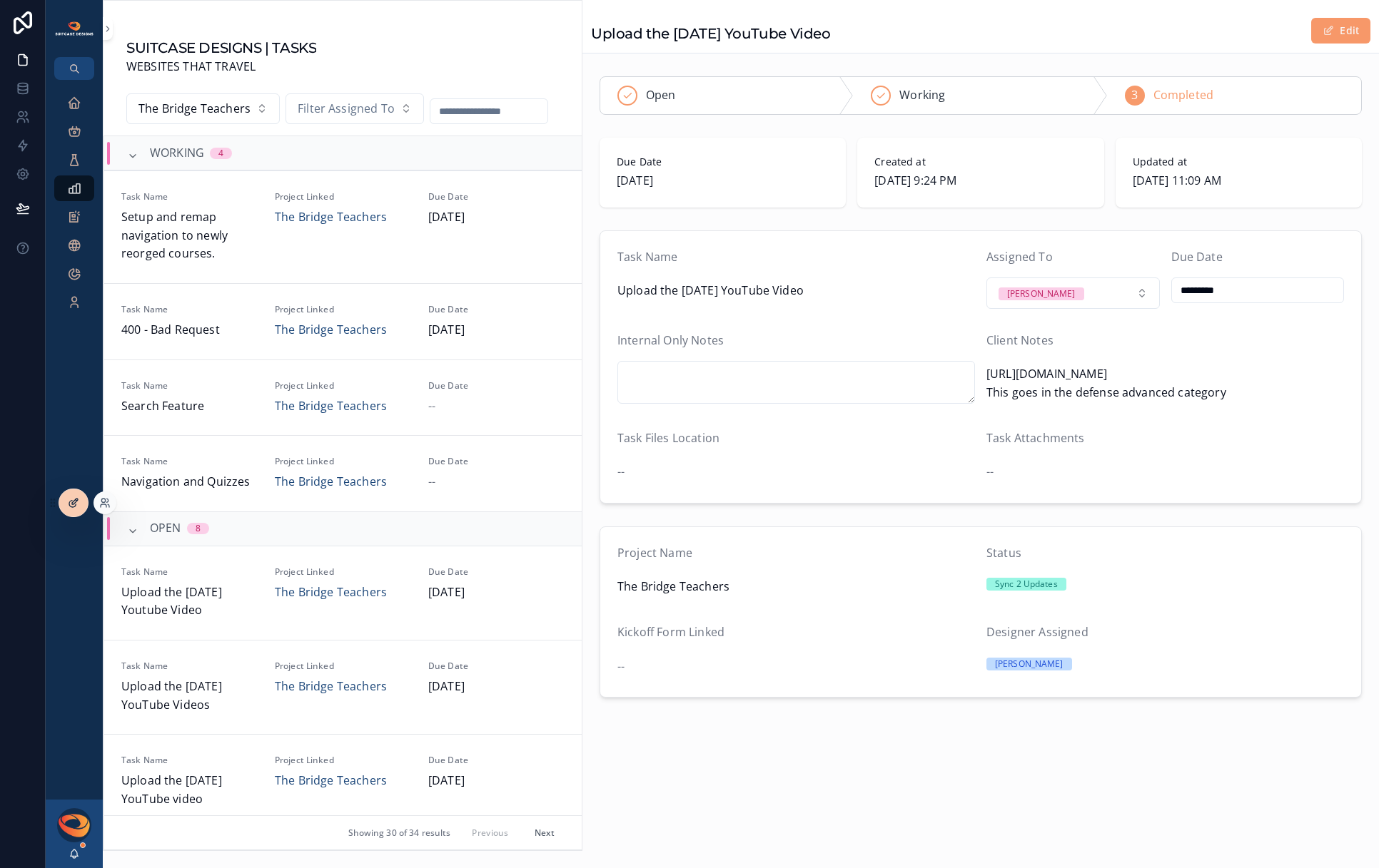
click at [69, 505] on icon at bounding box center [73, 503] width 11 height 11
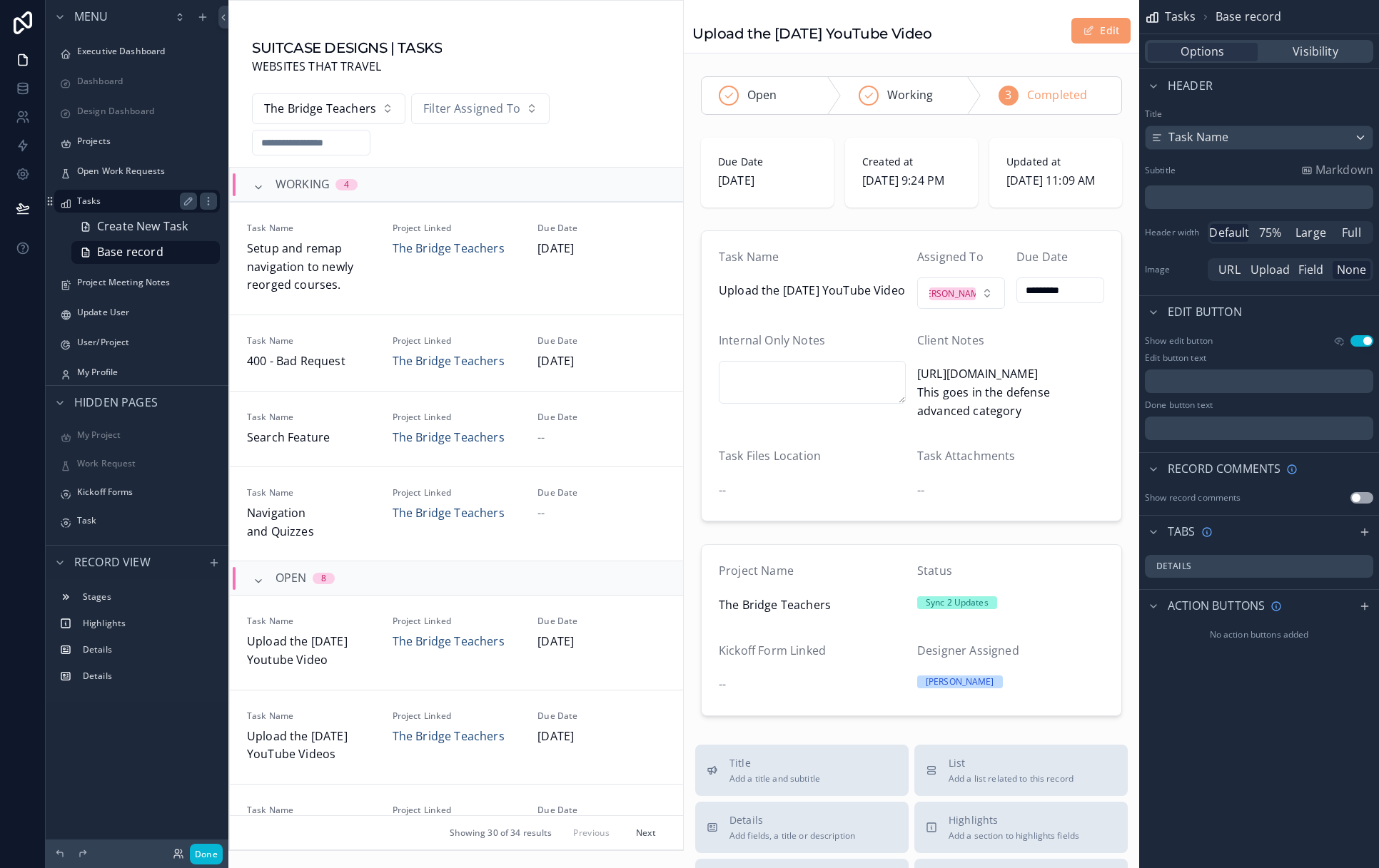
click at [147, 203] on label "Tasks" at bounding box center [135, 201] width 114 height 11
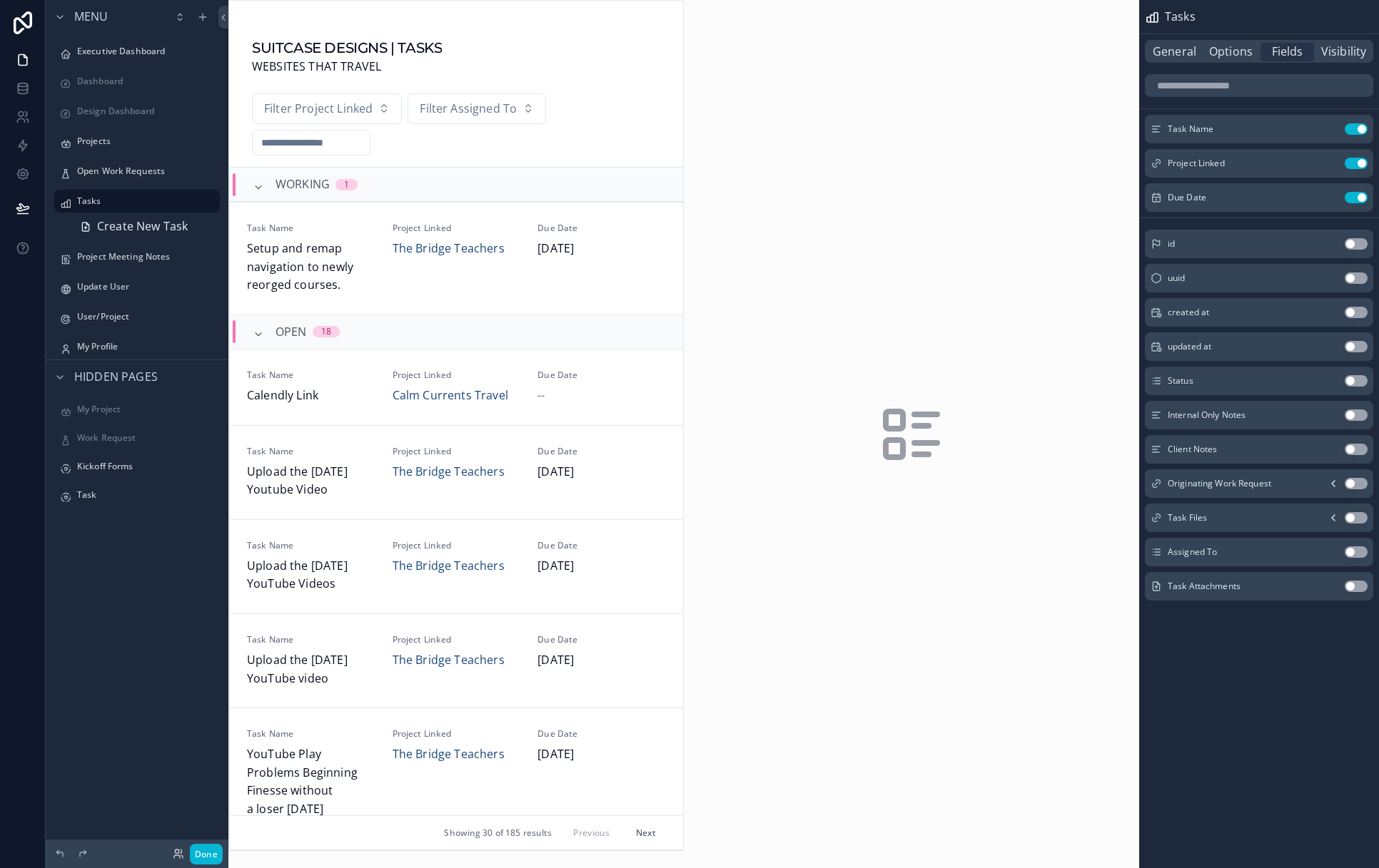
click at [1217, 62] on div "General Options Fields Visibility" at bounding box center [1258, 51] width 228 height 23
click at [1177, 55] on span "General" at bounding box center [1174, 52] width 43 height 18
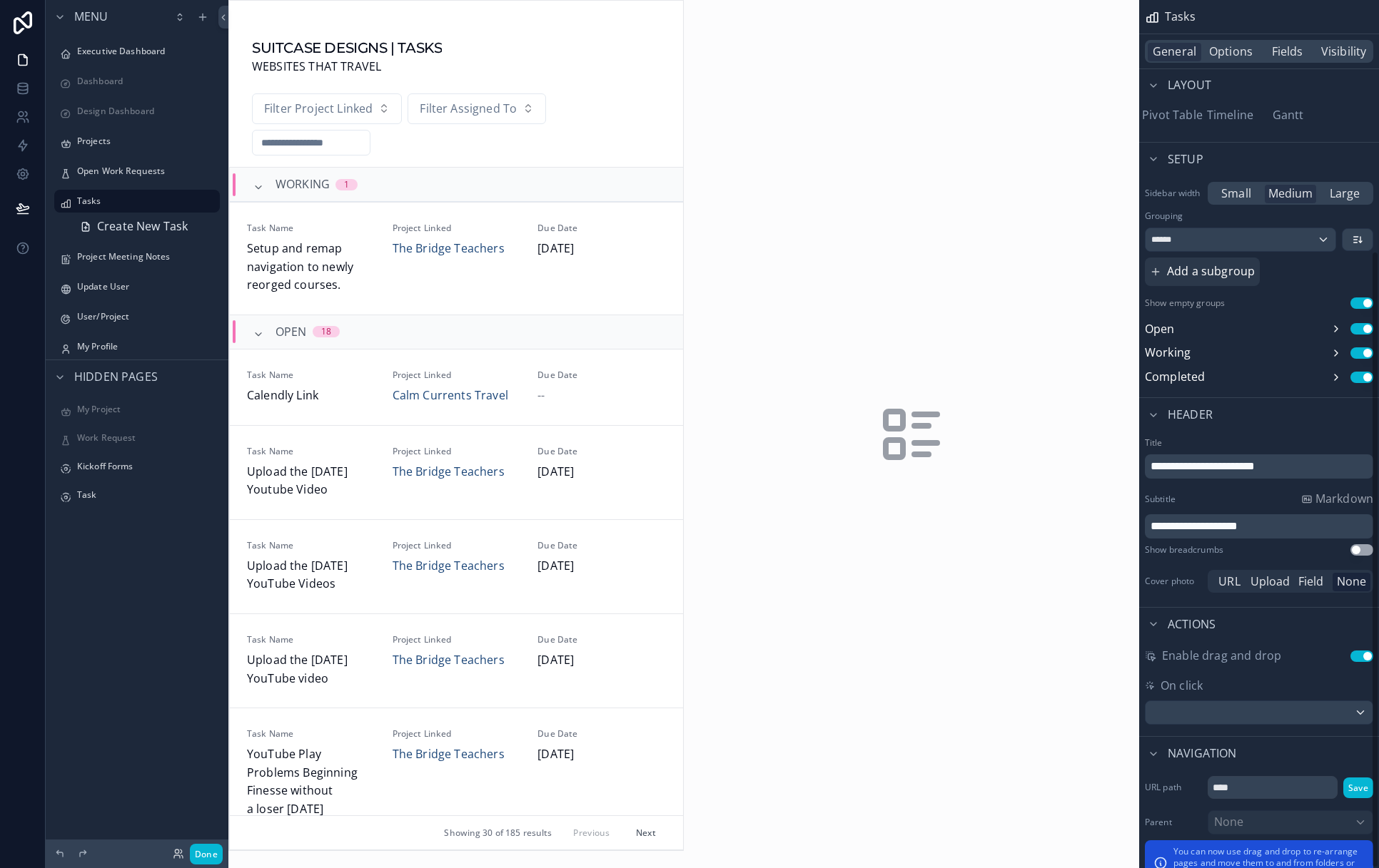
scroll to position [352, 0]
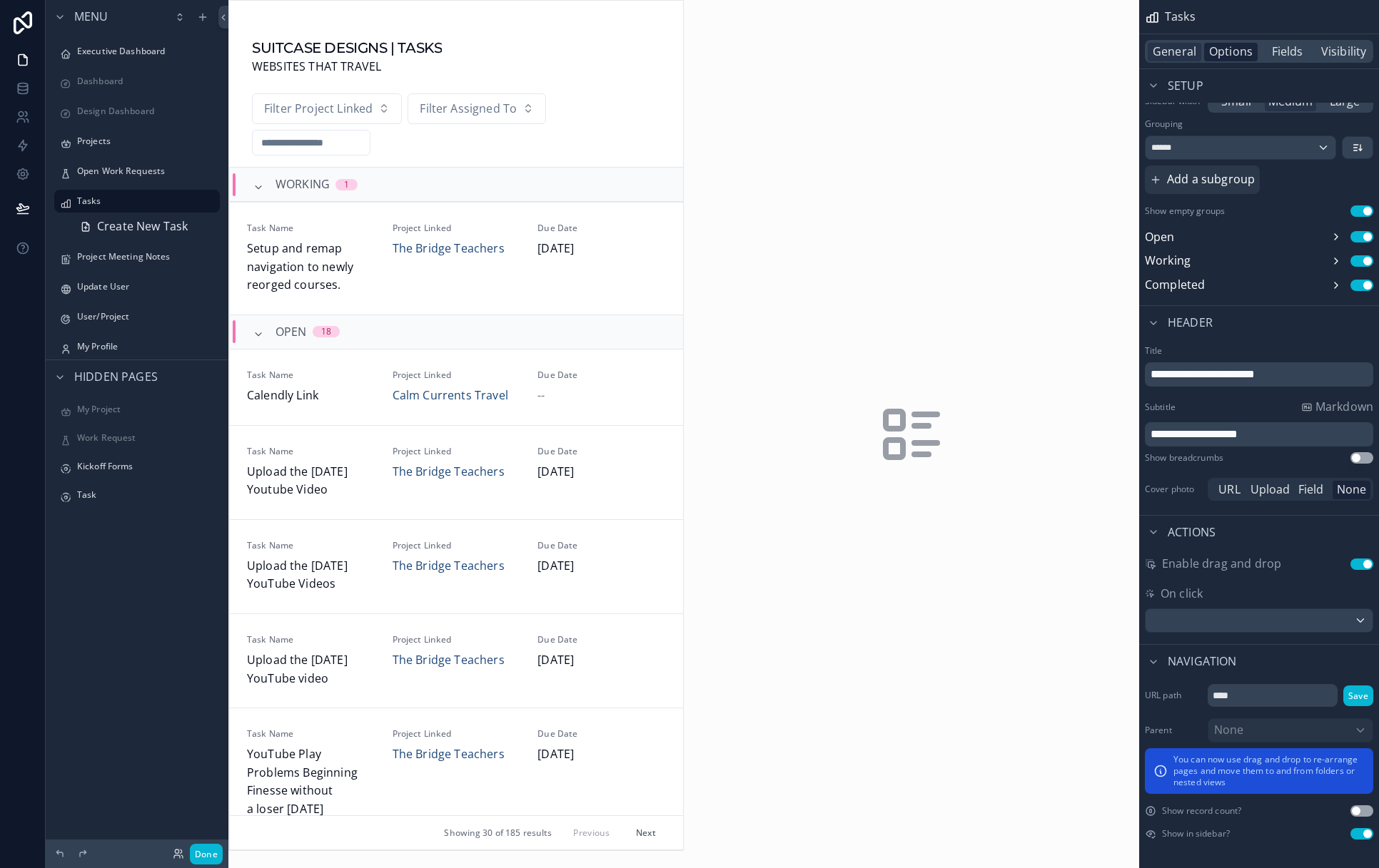
click at [1225, 56] on span "Options" at bounding box center [1230, 52] width 43 height 18
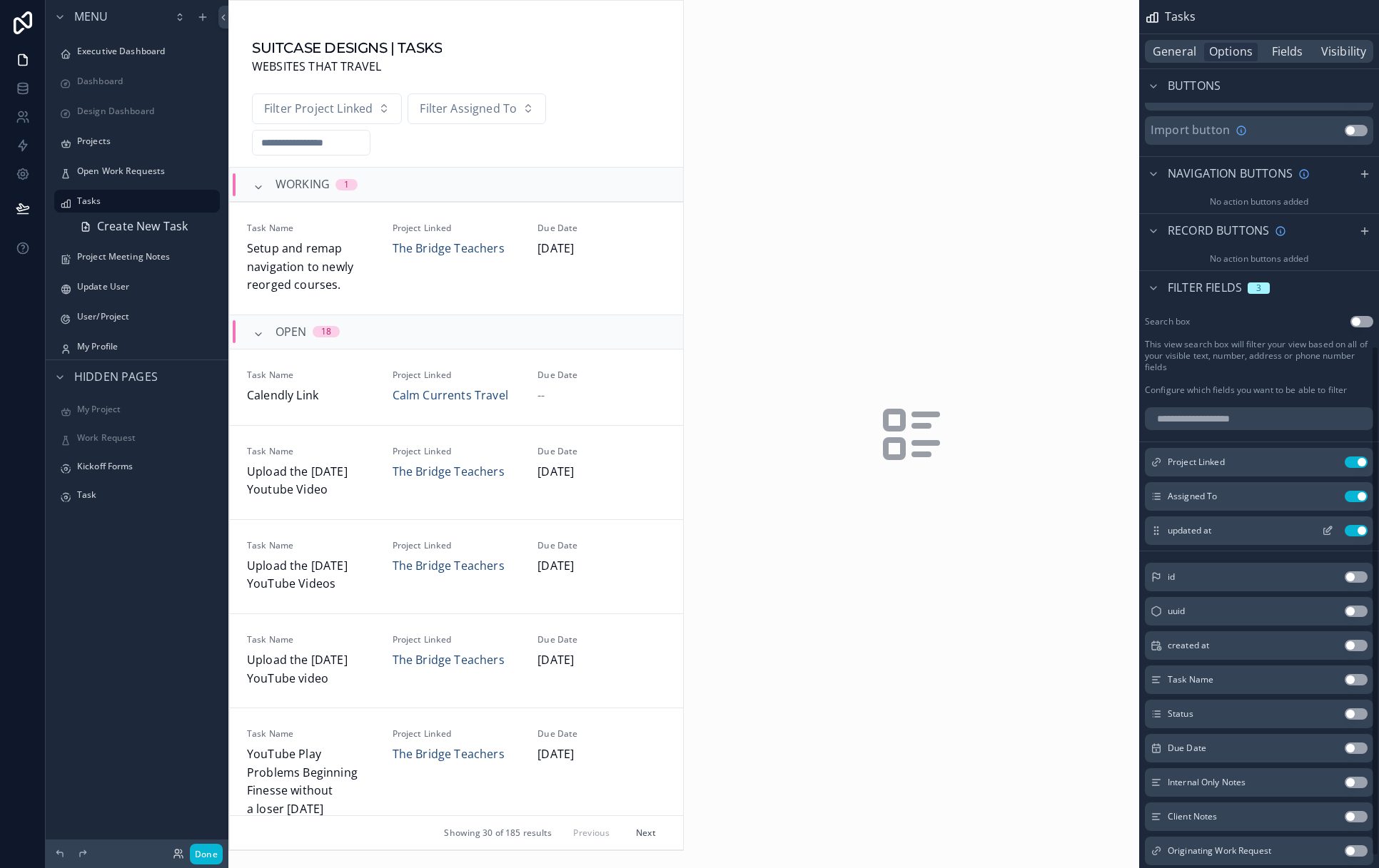
scroll to position [602, 0]
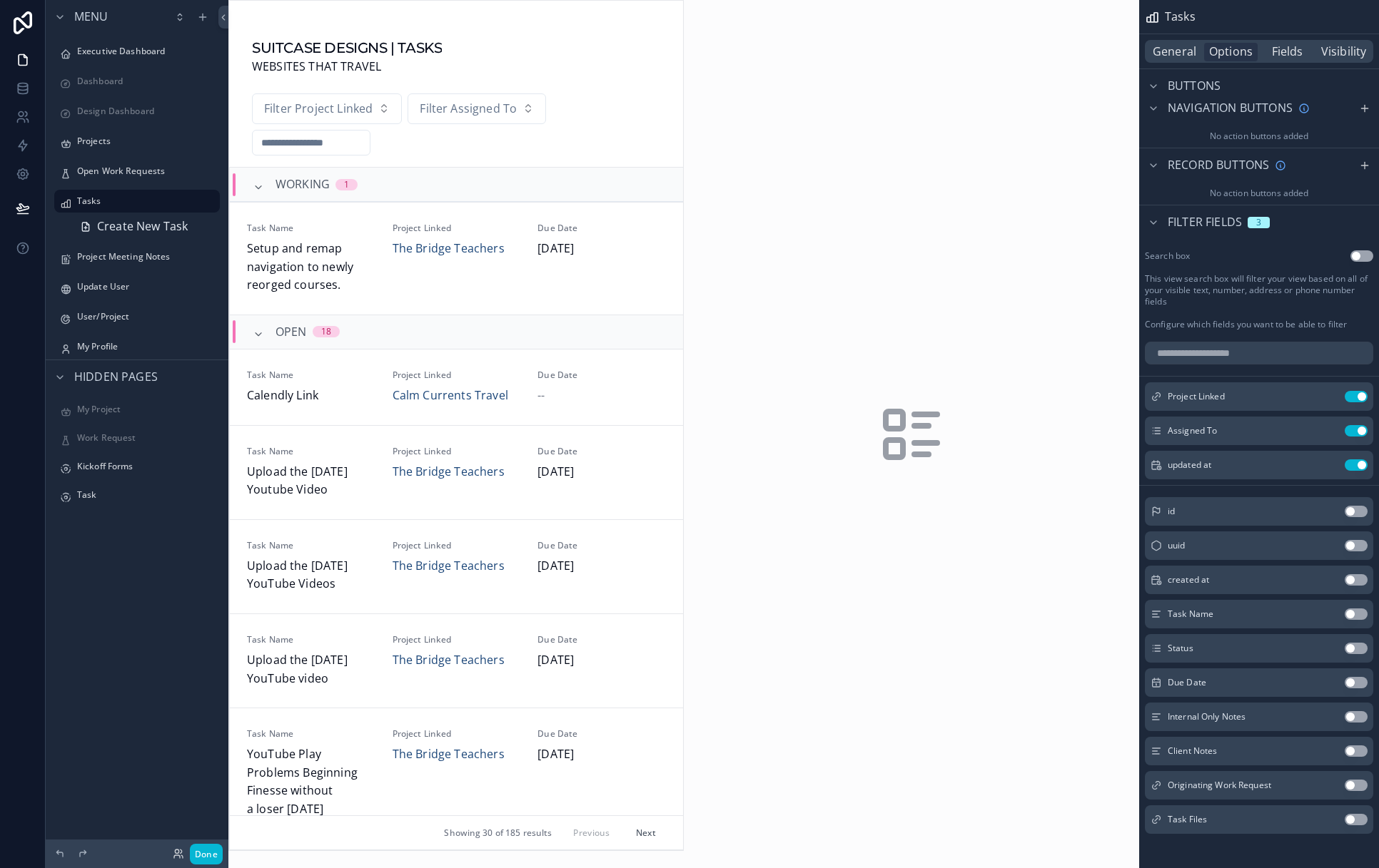
click at [1353, 580] on button "Use setting" at bounding box center [1356, 579] width 23 height 11
click at [1353, 465] on button "Use setting" at bounding box center [1356, 465] width 23 height 11
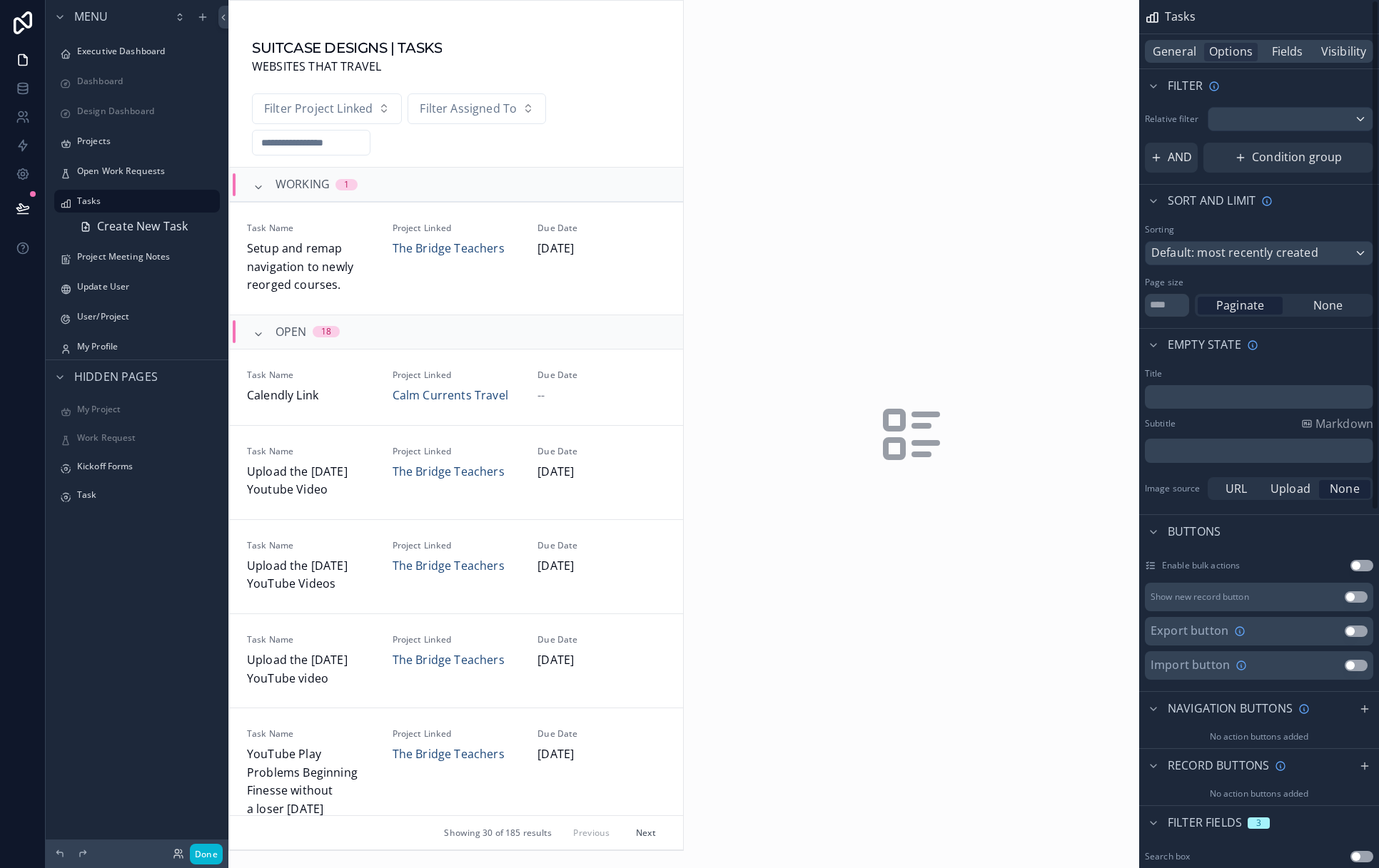
scroll to position [0, 0]
click at [198, 856] on button "Done" at bounding box center [206, 855] width 33 height 21
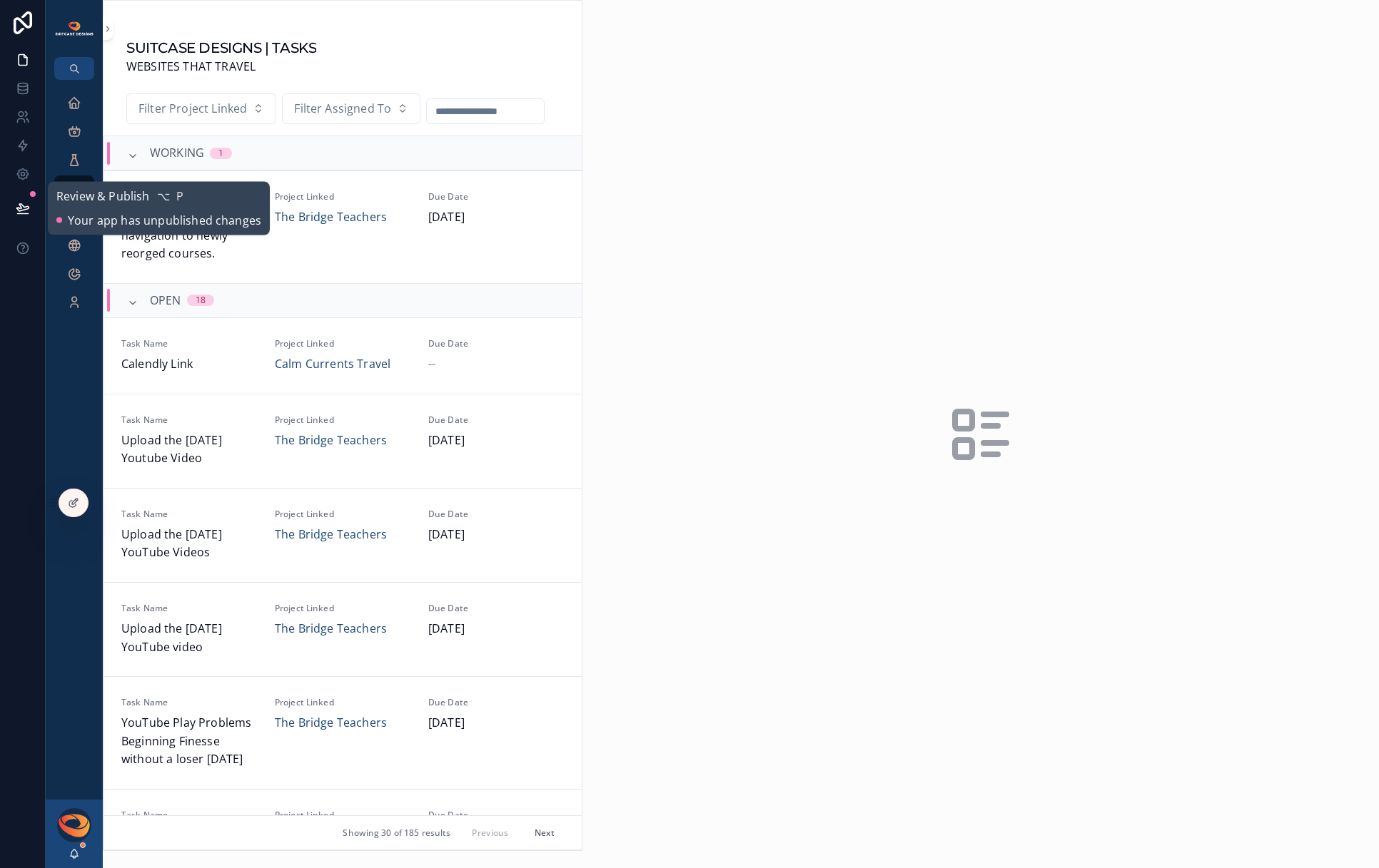
click at [30, 210] on button at bounding box center [23, 208] width 32 height 40
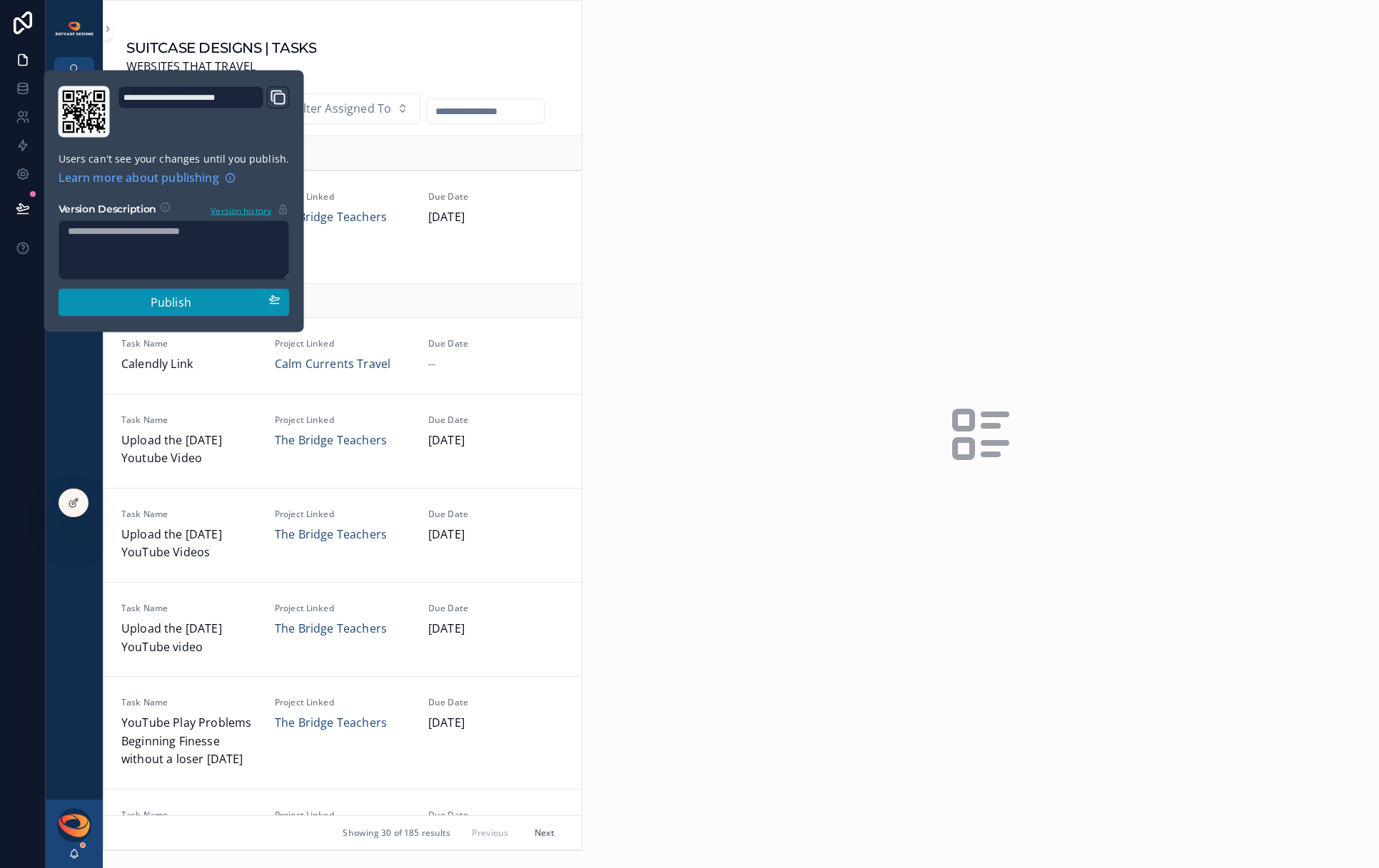
click at [139, 302] on div "Publish" at bounding box center [174, 302] width 213 height 18
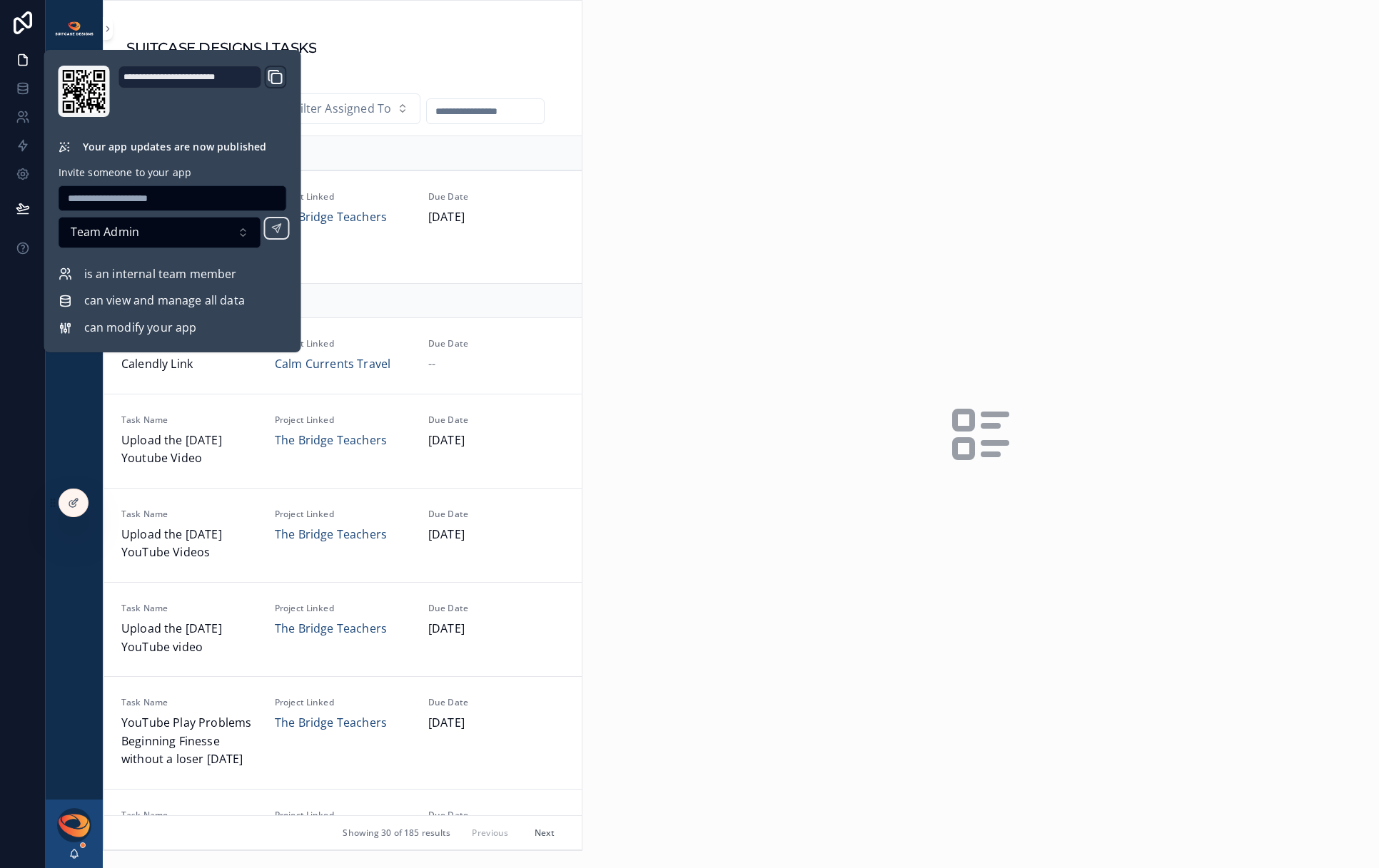
click at [82, 398] on div "Executive Dashboard Projects Open Work Requests Tasks Project Meeting Notes Upd…" at bounding box center [74, 440] width 57 height 720
